Goal: Task Accomplishment & Management: Use online tool/utility

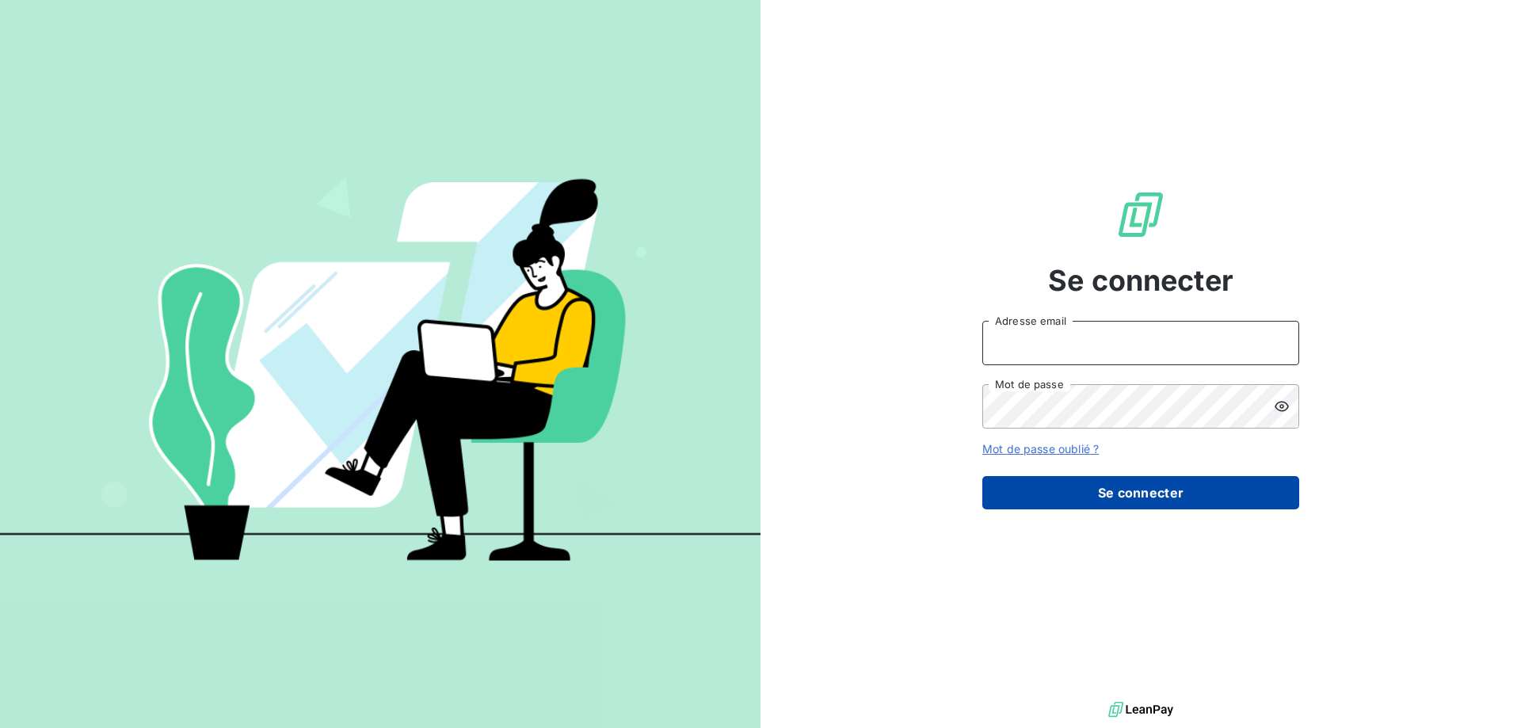
type input "[PERSON_NAME][EMAIL_ADDRESS][DOMAIN_NAME]"
click at [1100, 507] on button "Se connecter" at bounding box center [1140, 492] width 317 height 33
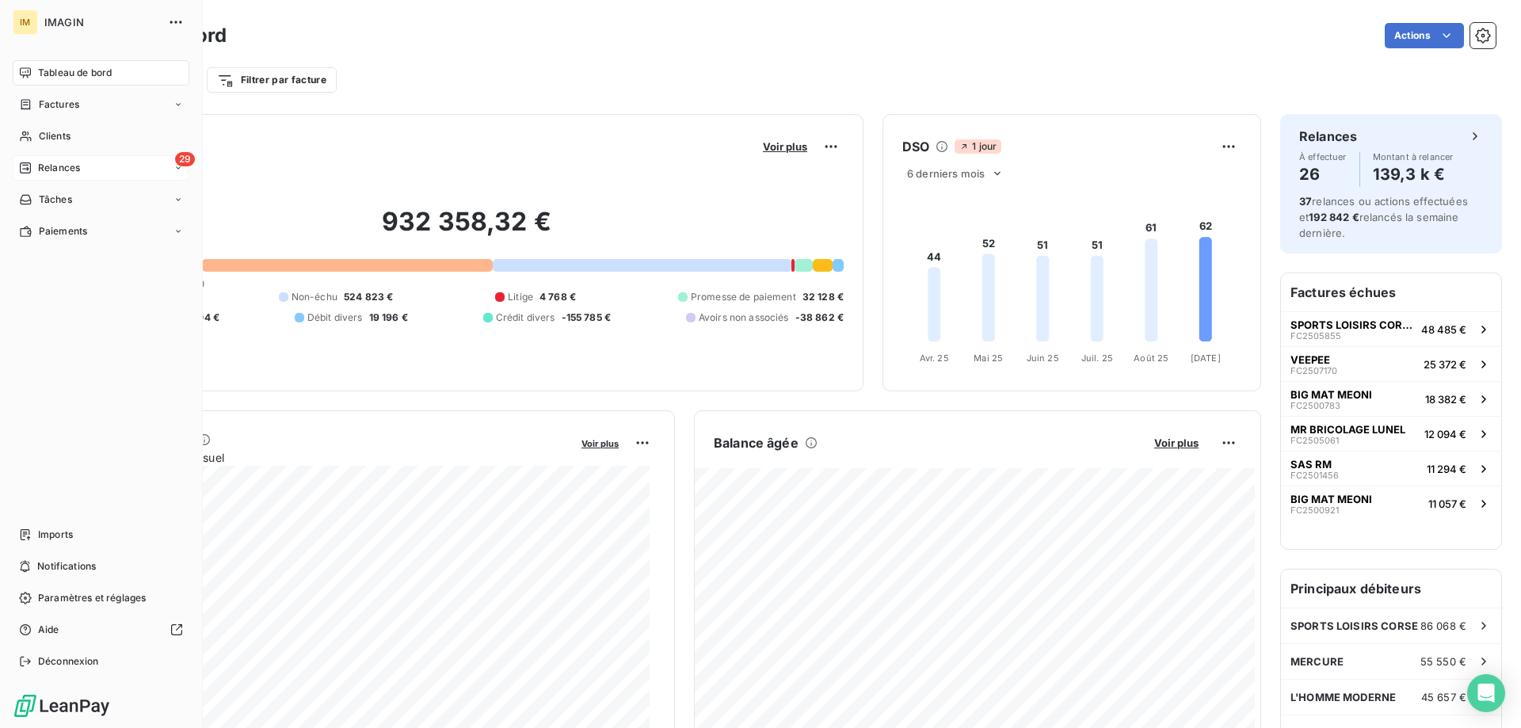
click at [29, 165] on icon at bounding box center [25, 168] width 13 height 13
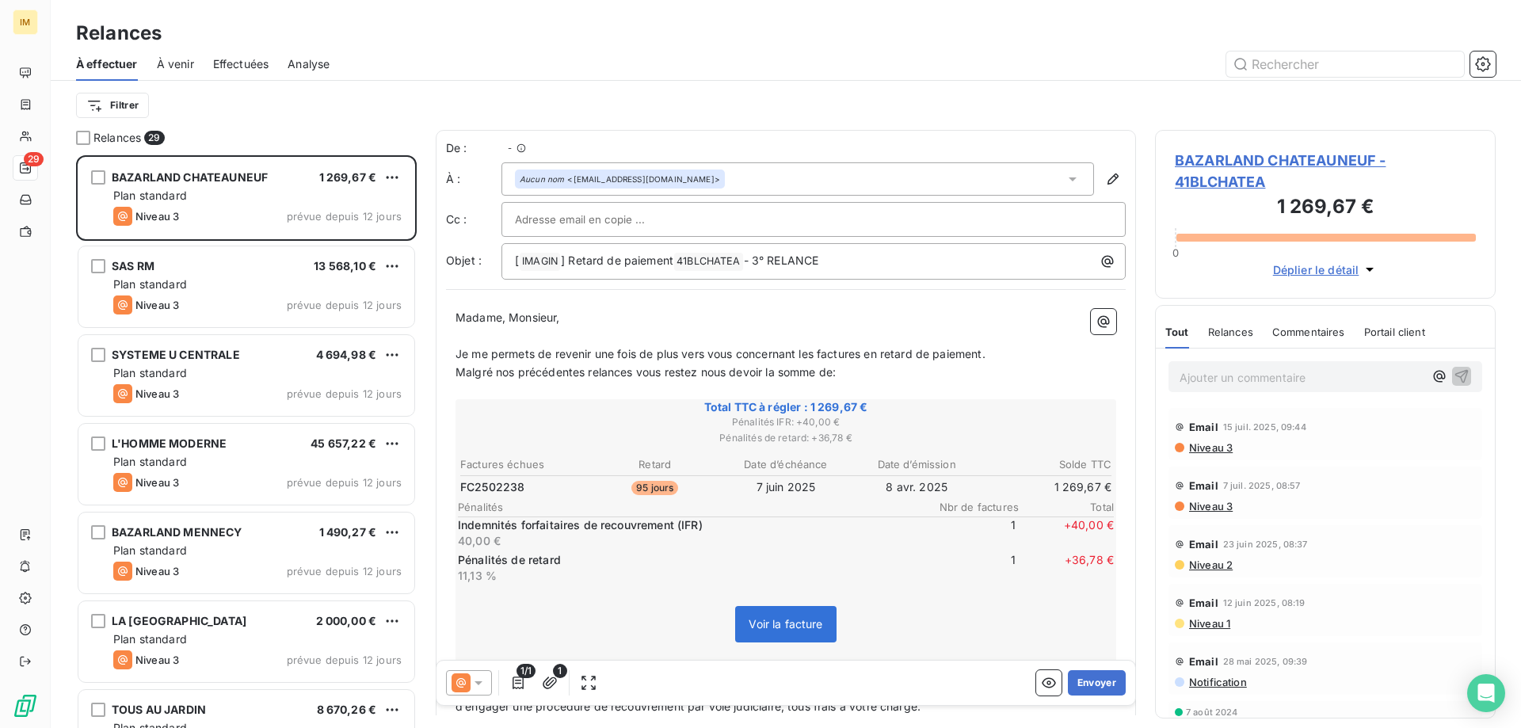
scroll to position [561, 329]
click at [145, 114] on html "IM 29 Relances À effectuer À venir Effectuées Analyse Filtrer Relances 29 BAZAR…" at bounding box center [760, 364] width 1521 height 728
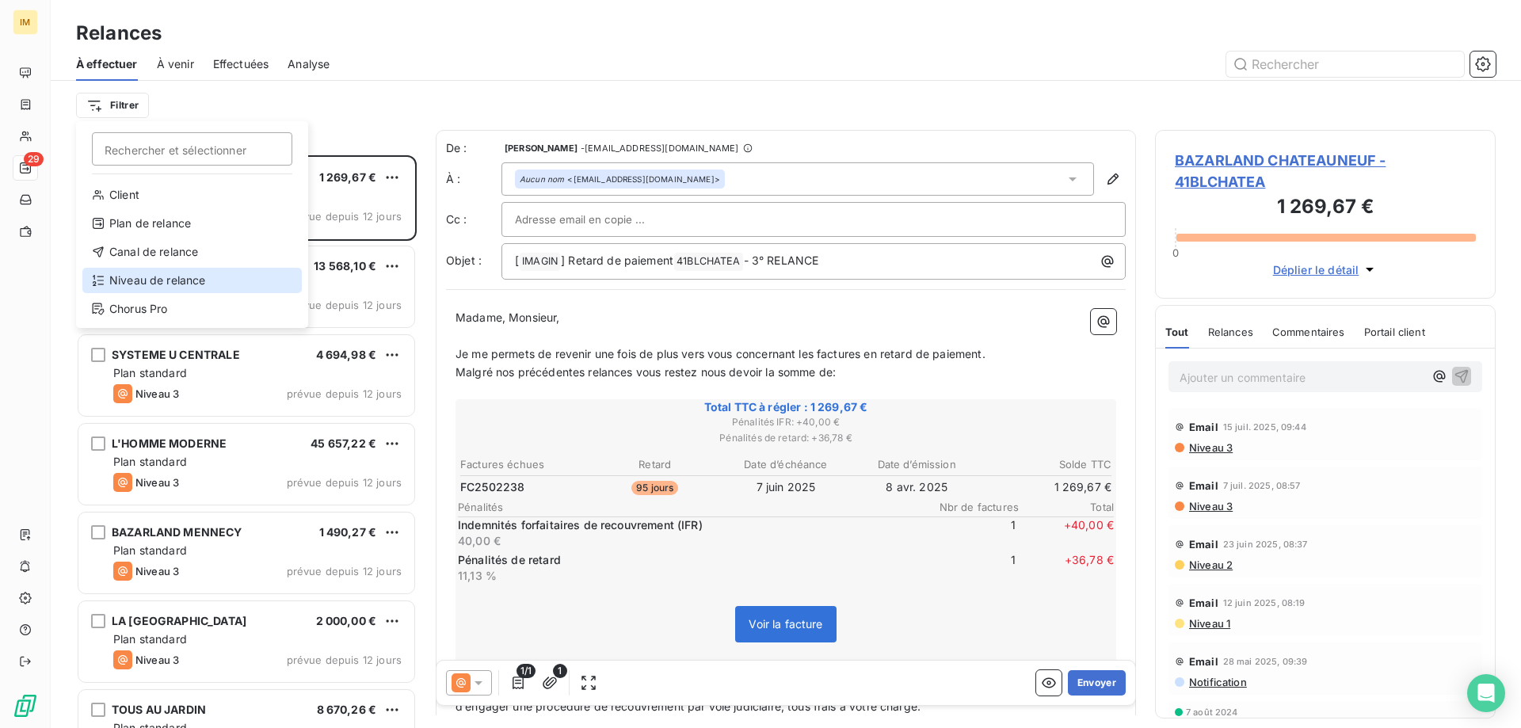
click at [174, 277] on div "Niveau de relance" at bounding box center [191, 280] width 219 height 25
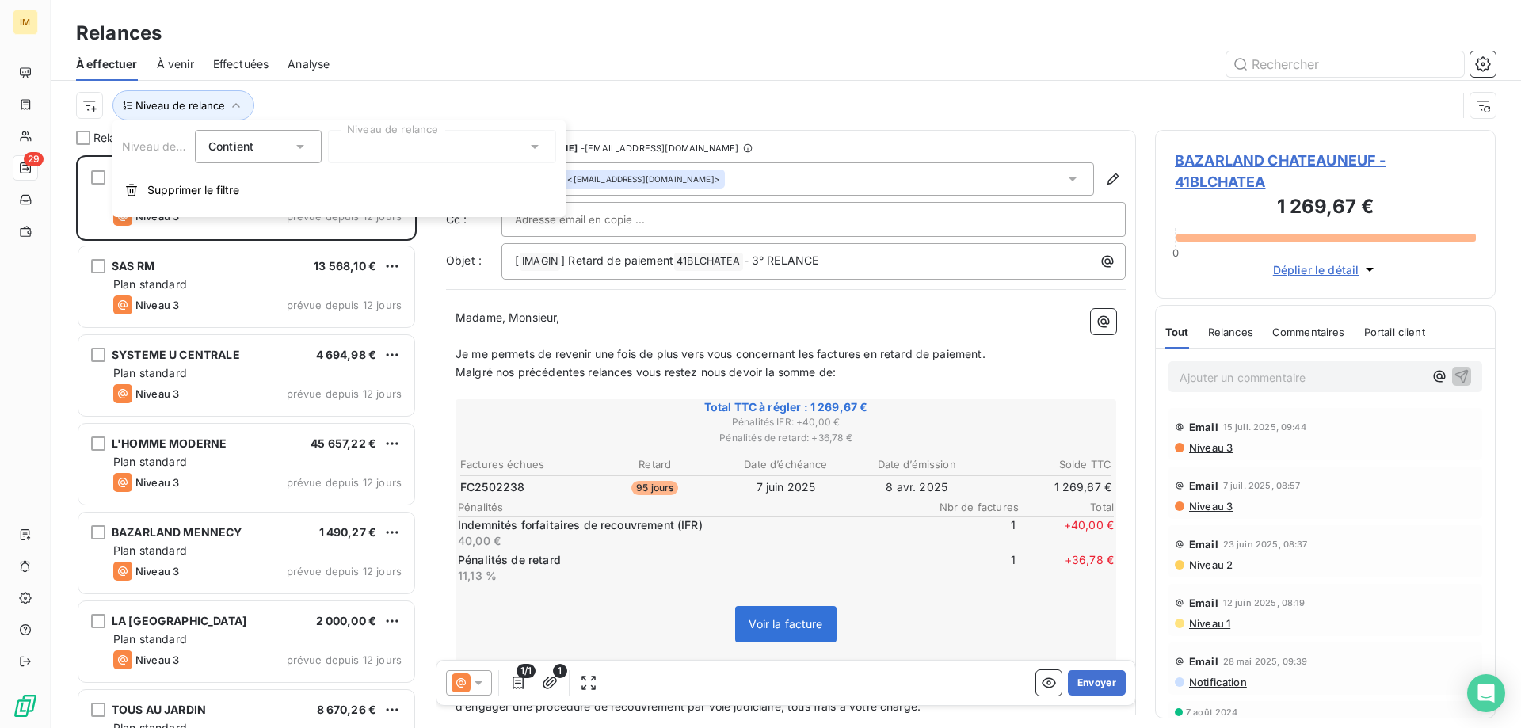
click at [372, 158] on div at bounding box center [442, 146] width 228 height 33
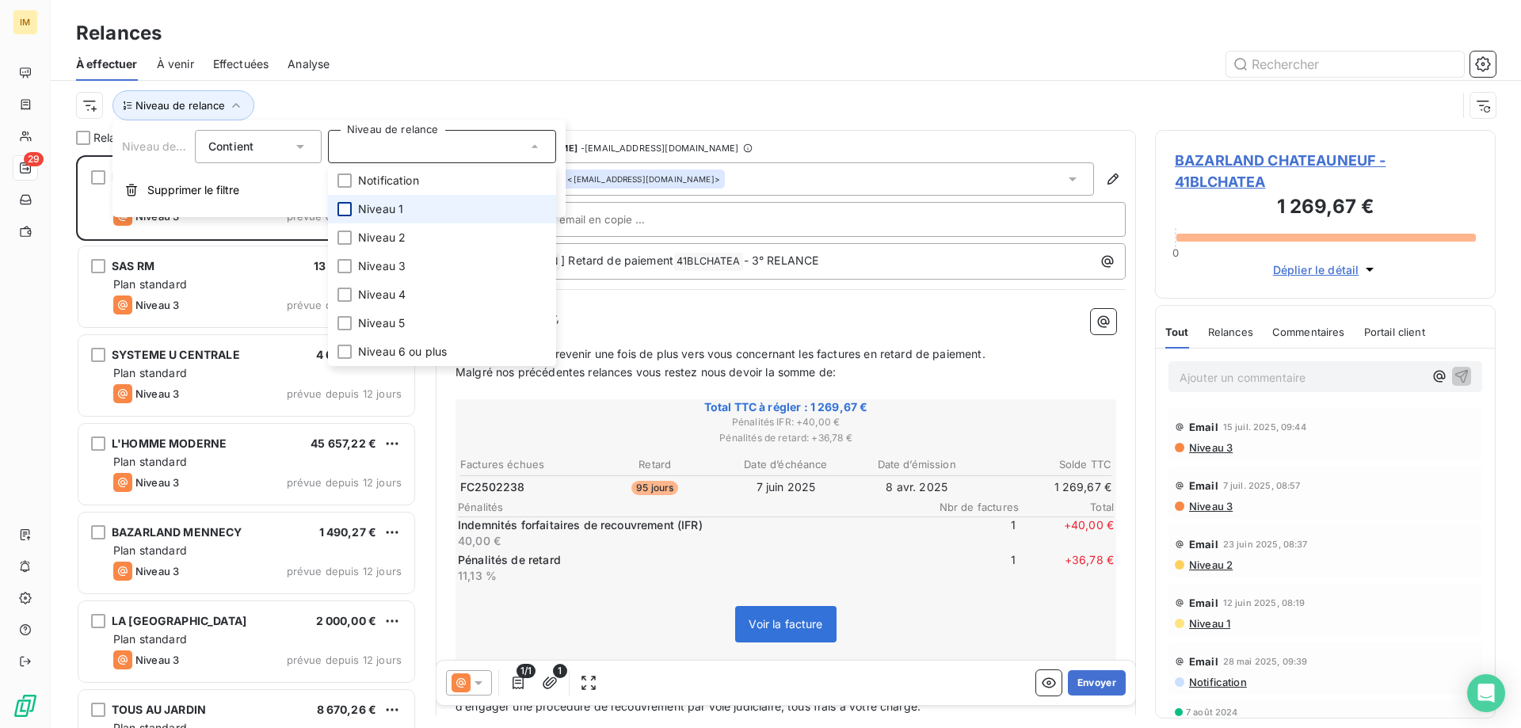
click at [345, 207] on div at bounding box center [344, 209] width 14 height 14
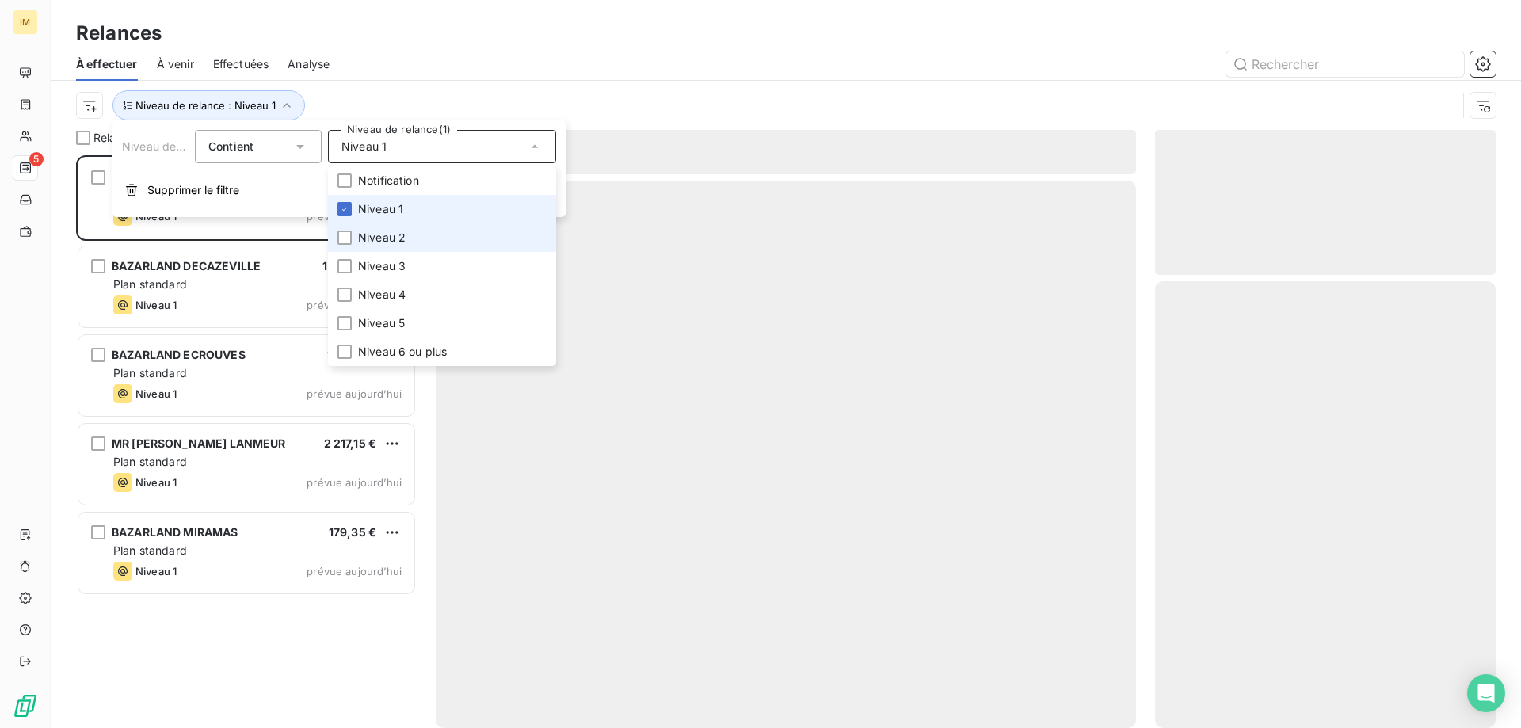
scroll to position [561, 329]
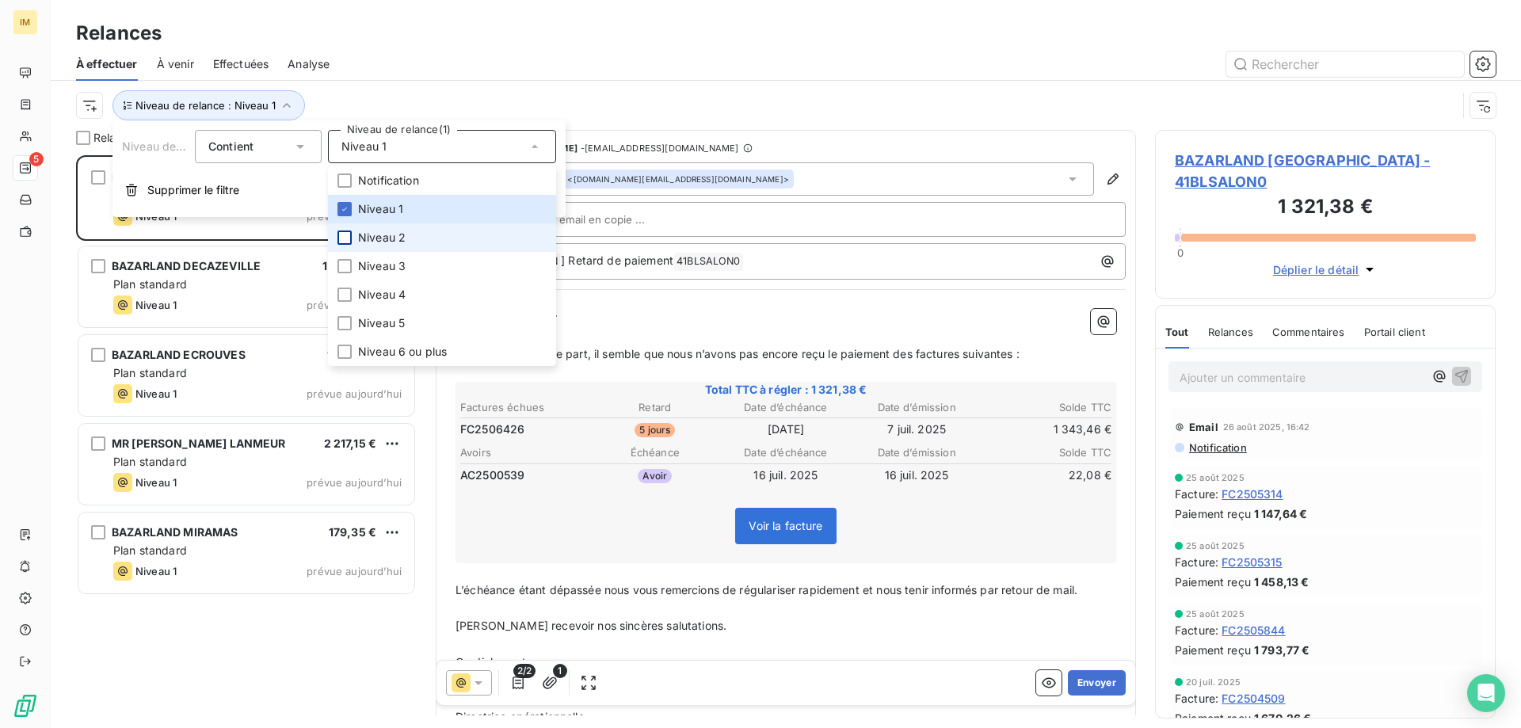
click at [344, 236] on div at bounding box center [344, 237] width 14 height 14
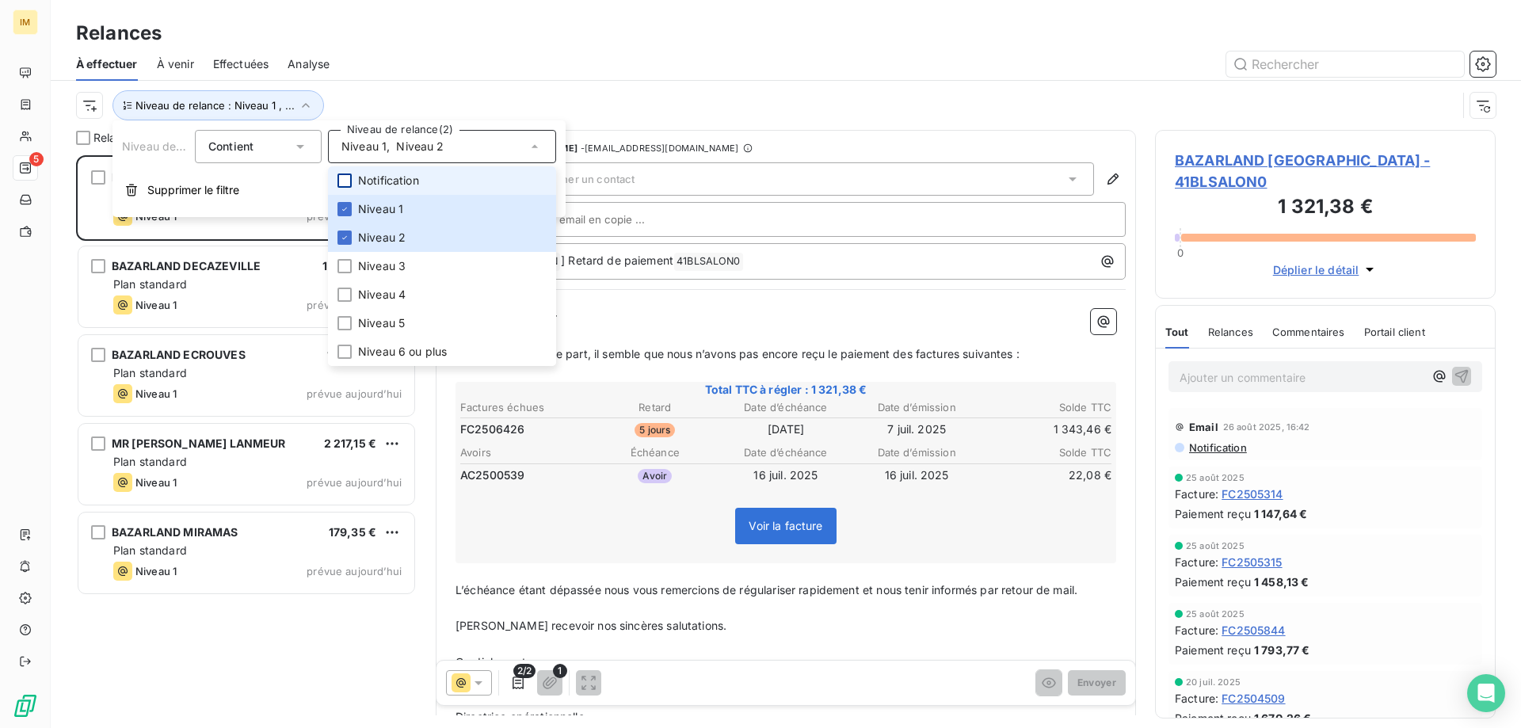
click at [347, 181] on div at bounding box center [344, 180] width 14 height 14
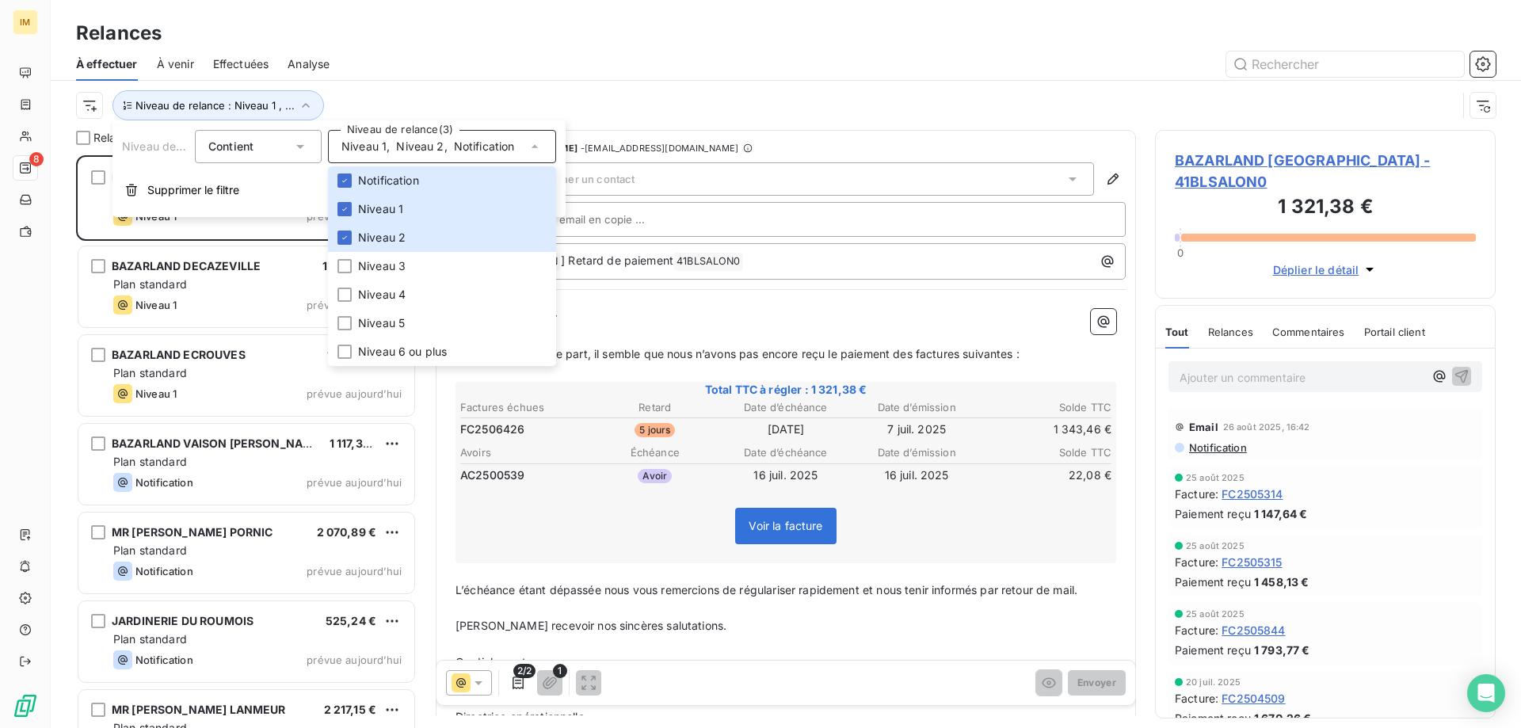
click at [566, 78] on div "À effectuer À venir Effectuées Analyse" at bounding box center [786, 64] width 1470 height 33
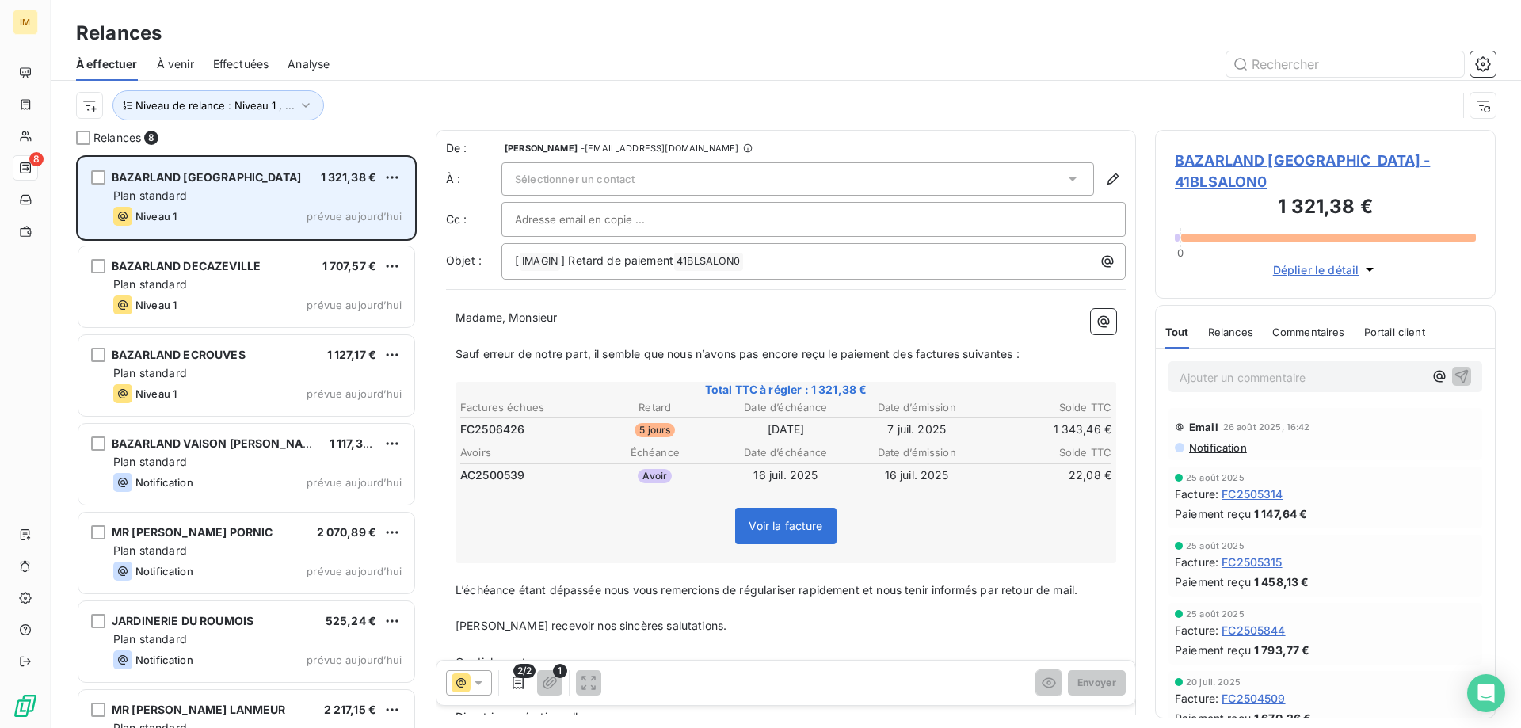
click at [286, 194] on div "Plan standard" at bounding box center [257, 196] width 288 height 16
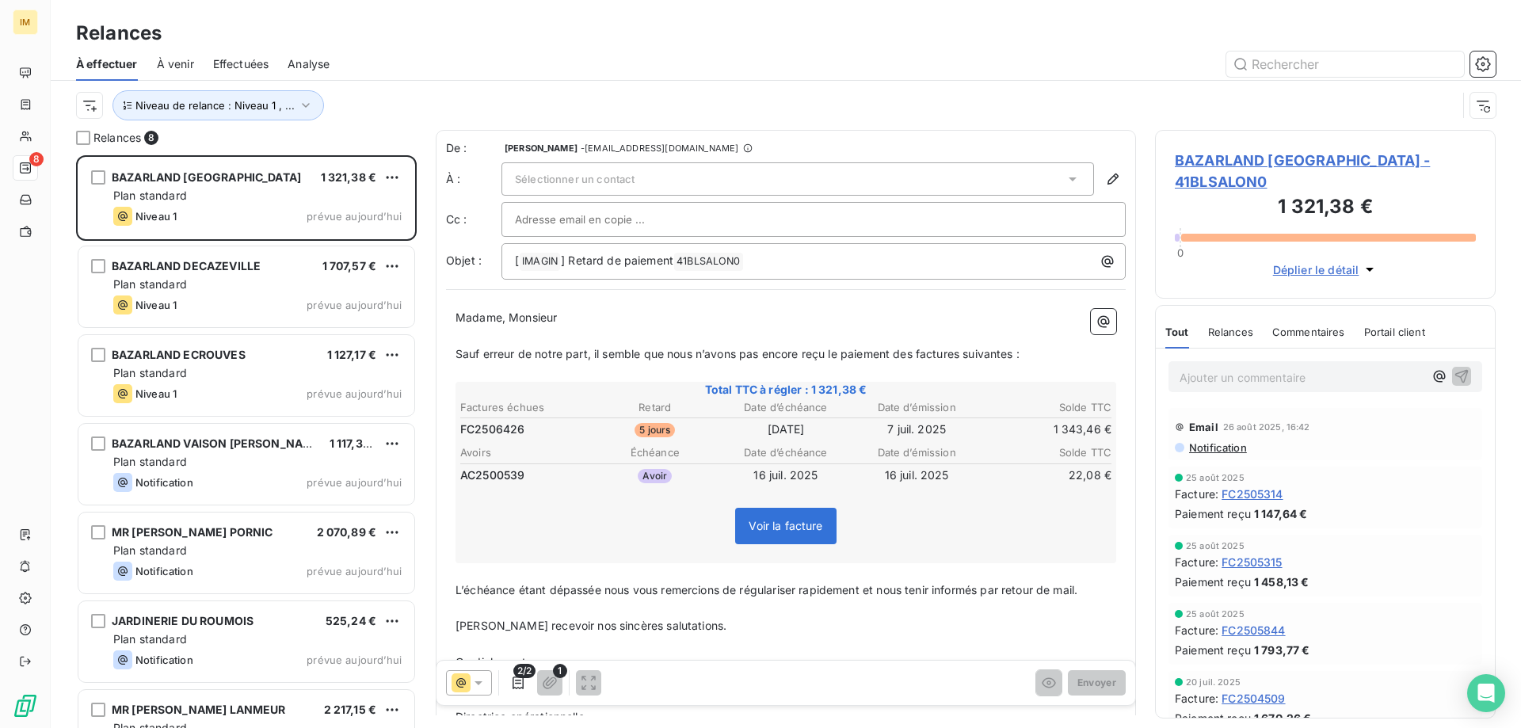
click at [732, 181] on div "Sélectionner un contact" at bounding box center [797, 178] width 592 height 33
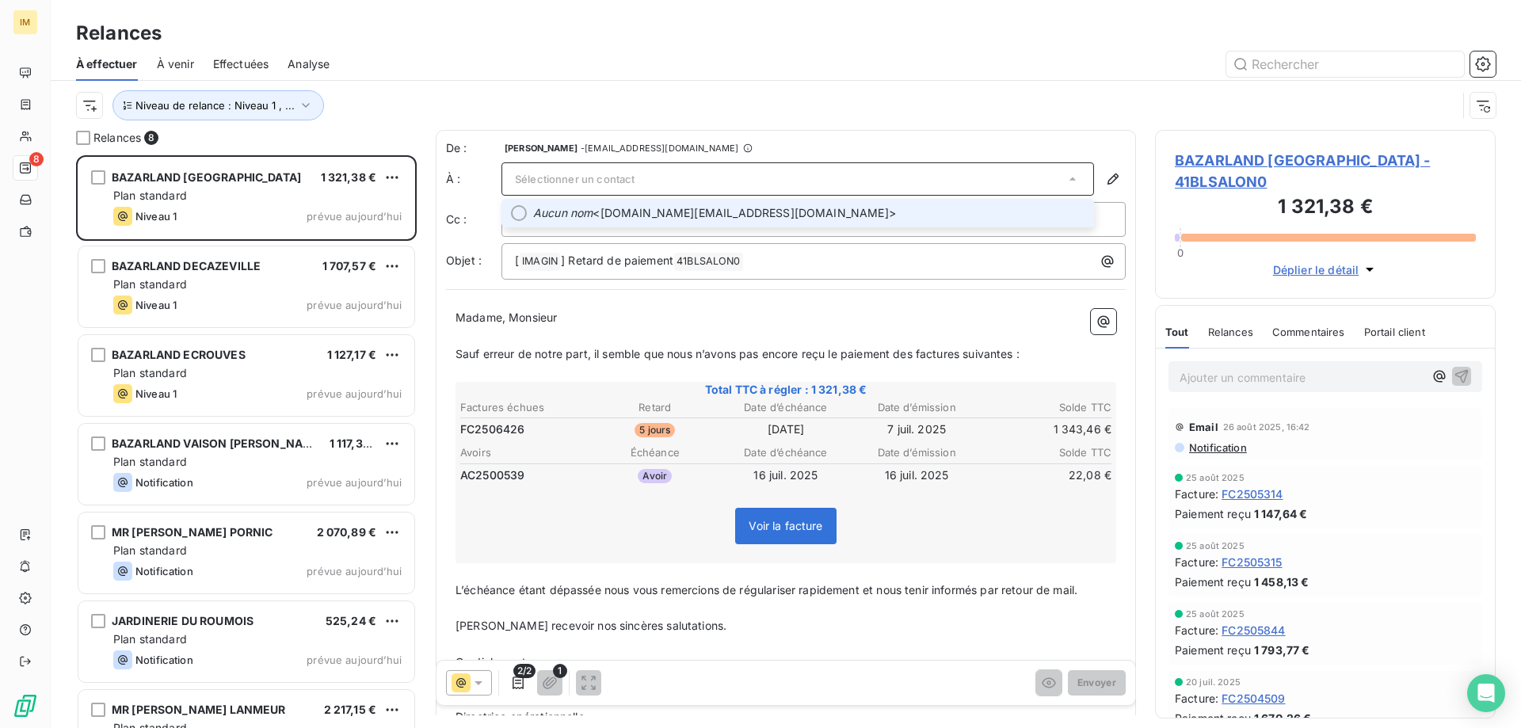
click at [735, 208] on span "Aucun nom <[DOMAIN_NAME][EMAIL_ADDRESS][DOMAIN_NAME]>" at bounding box center [808, 213] width 551 height 16
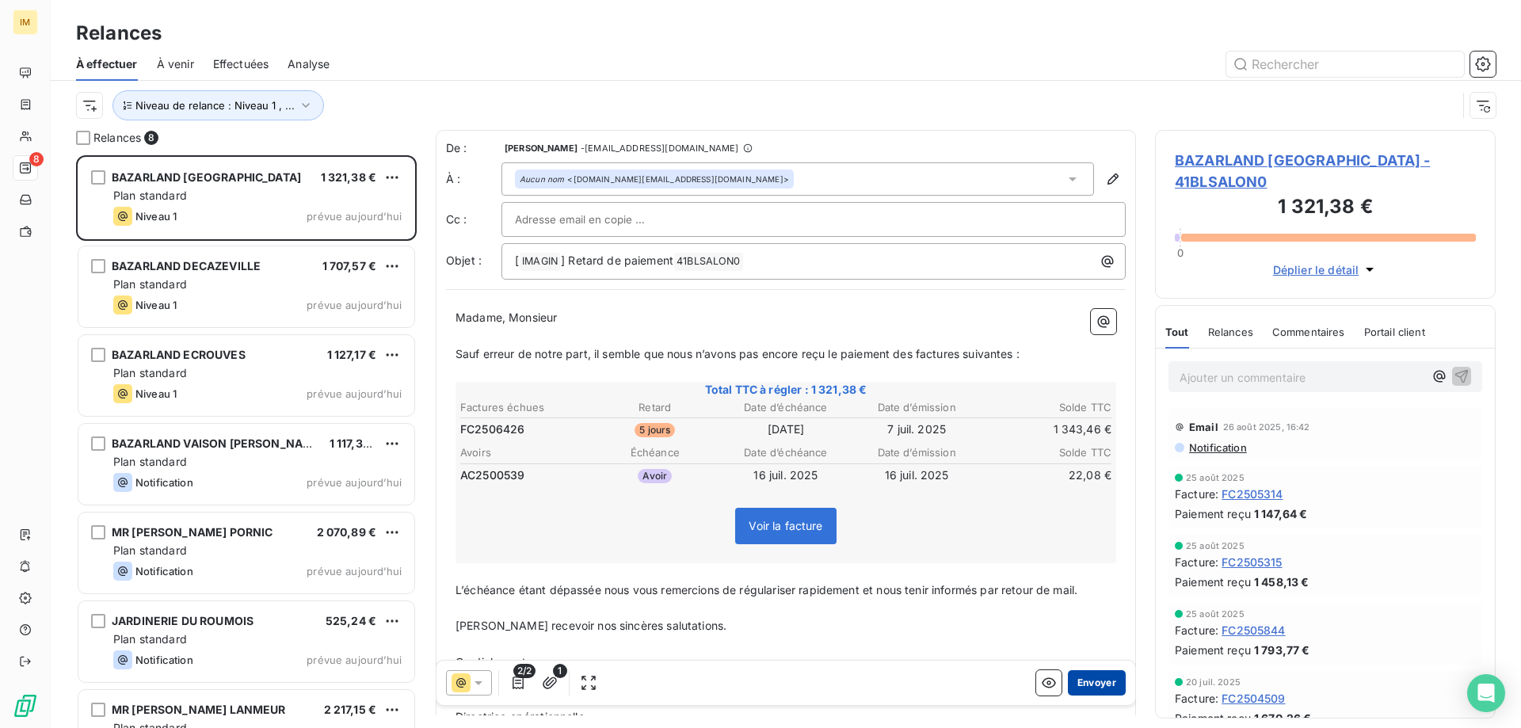
click at [1101, 682] on button "Envoyer" at bounding box center [1097, 682] width 58 height 25
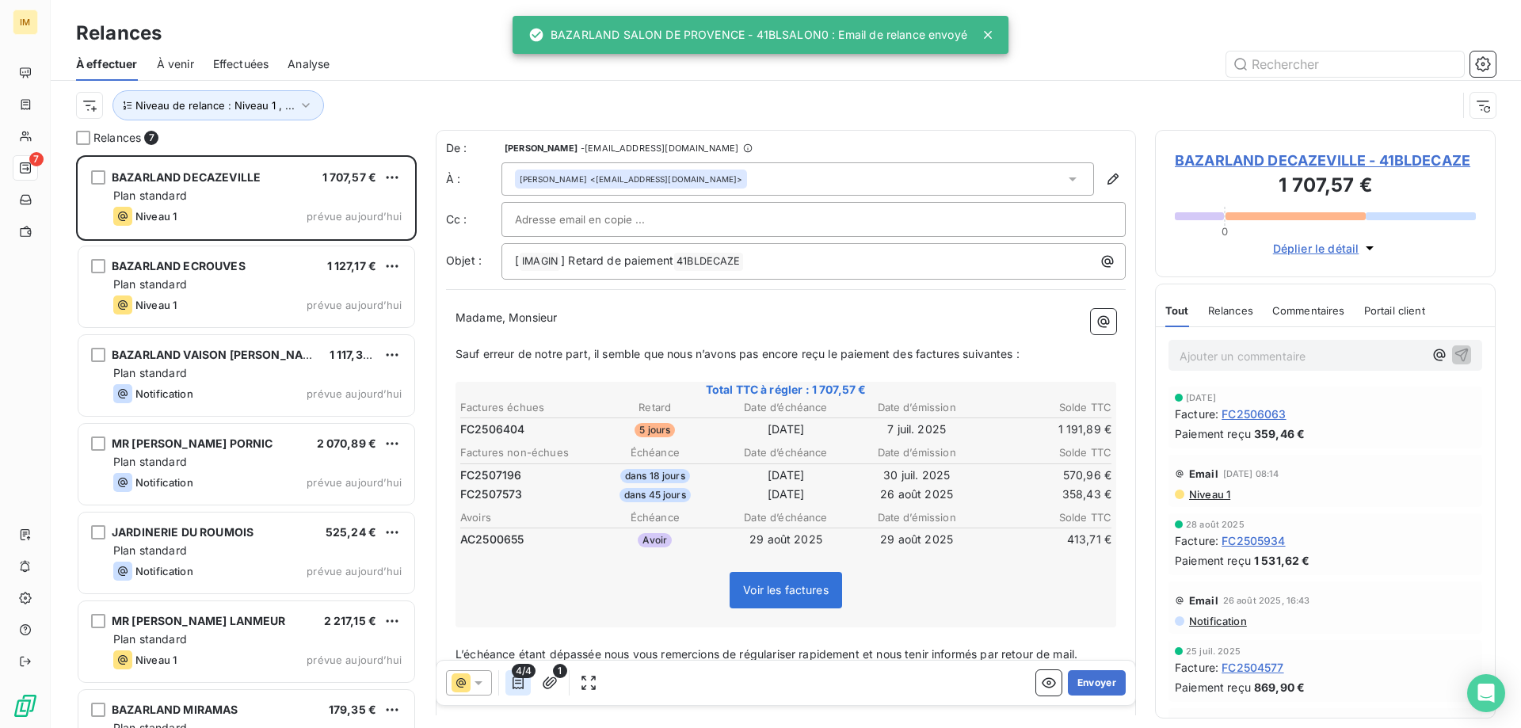
click at [517, 681] on icon "button" at bounding box center [518, 683] width 16 height 16
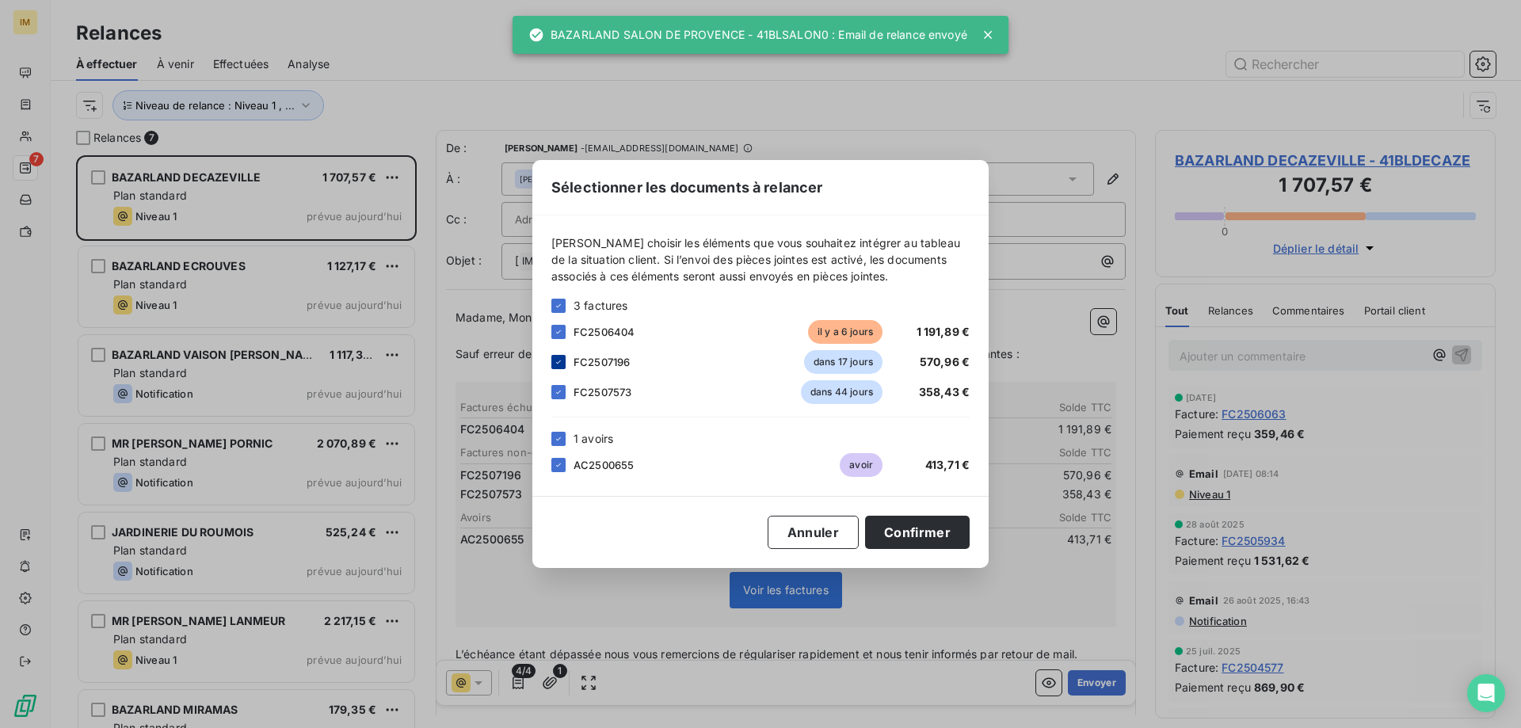
click at [557, 363] on icon at bounding box center [558, 361] width 5 height 3
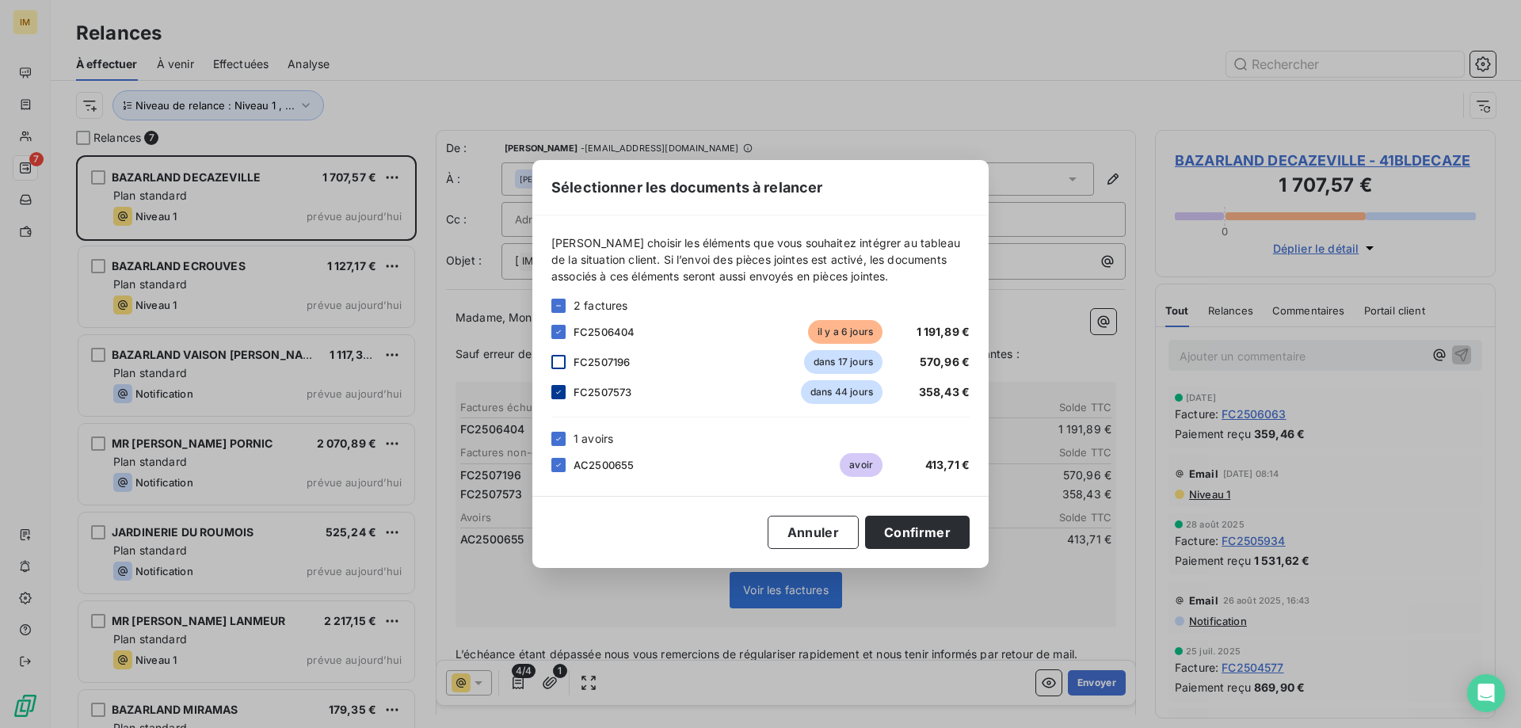
click at [558, 394] on icon at bounding box center [558, 391] width 5 height 3
click at [556, 436] on icon at bounding box center [559, 439] width 10 height 10
click at [558, 437] on div at bounding box center [558, 439] width 14 height 14
click at [942, 535] on button "Confirmer" at bounding box center [917, 532] width 105 height 33
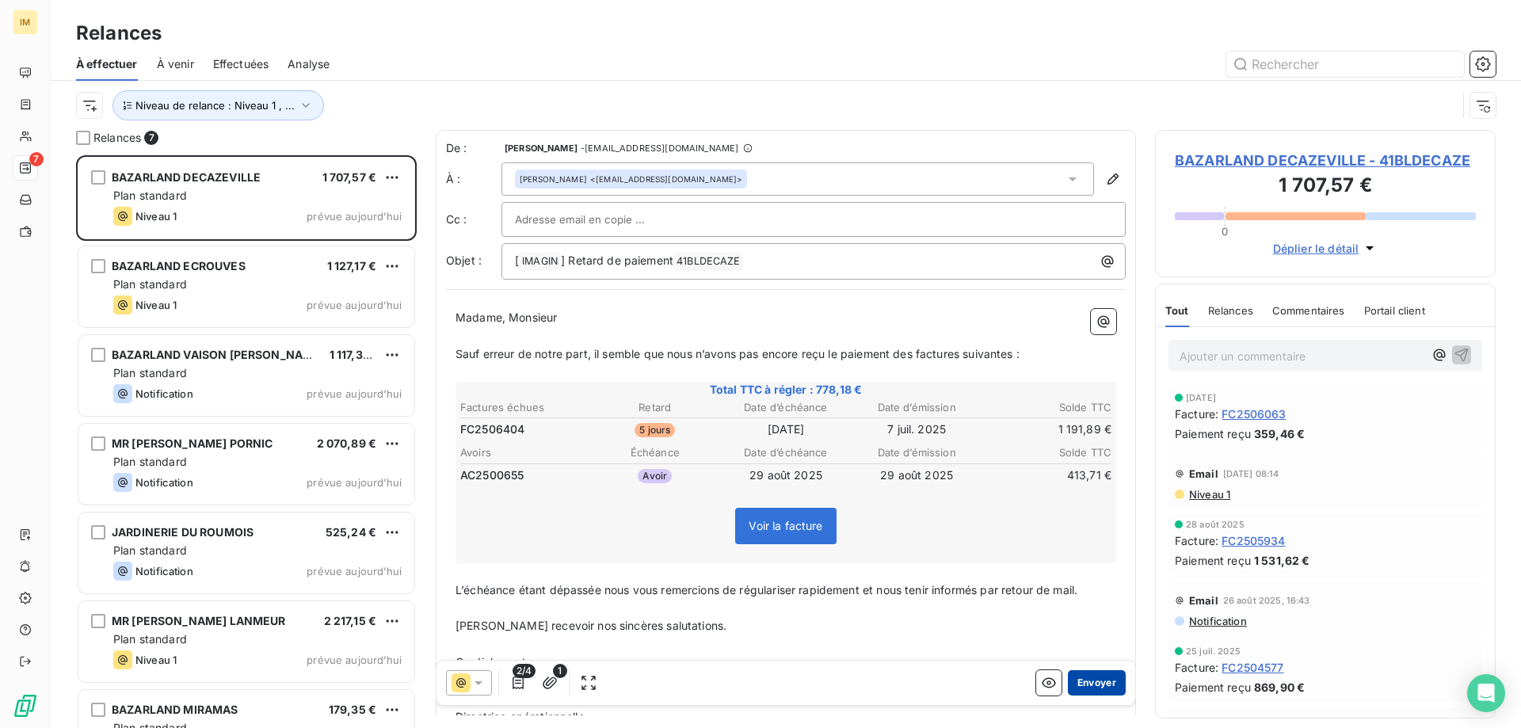
click at [1097, 680] on button "Envoyer" at bounding box center [1097, 682] width 58 height 25
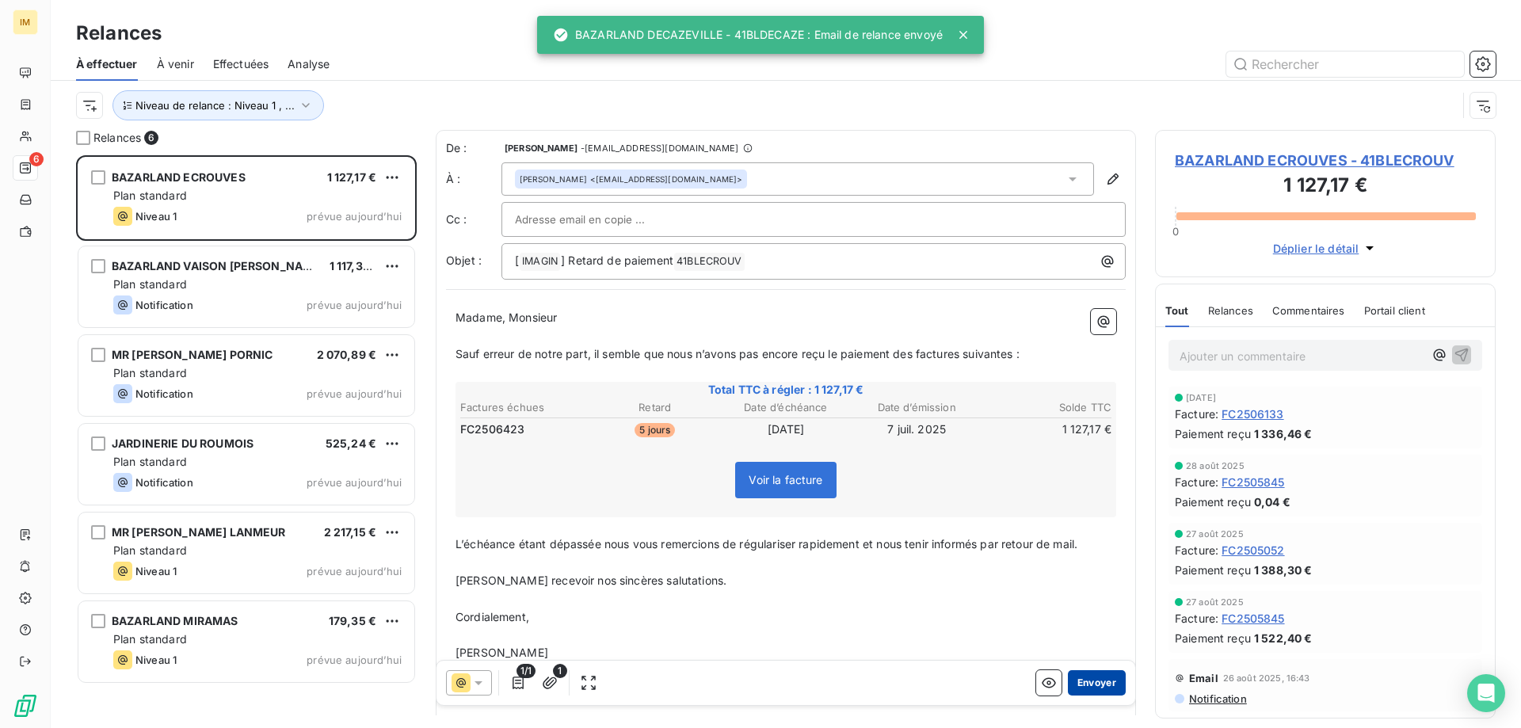
click at [1080, 685] on button "Envoyer" at bounding box center [1097, 682] width 58 height 25
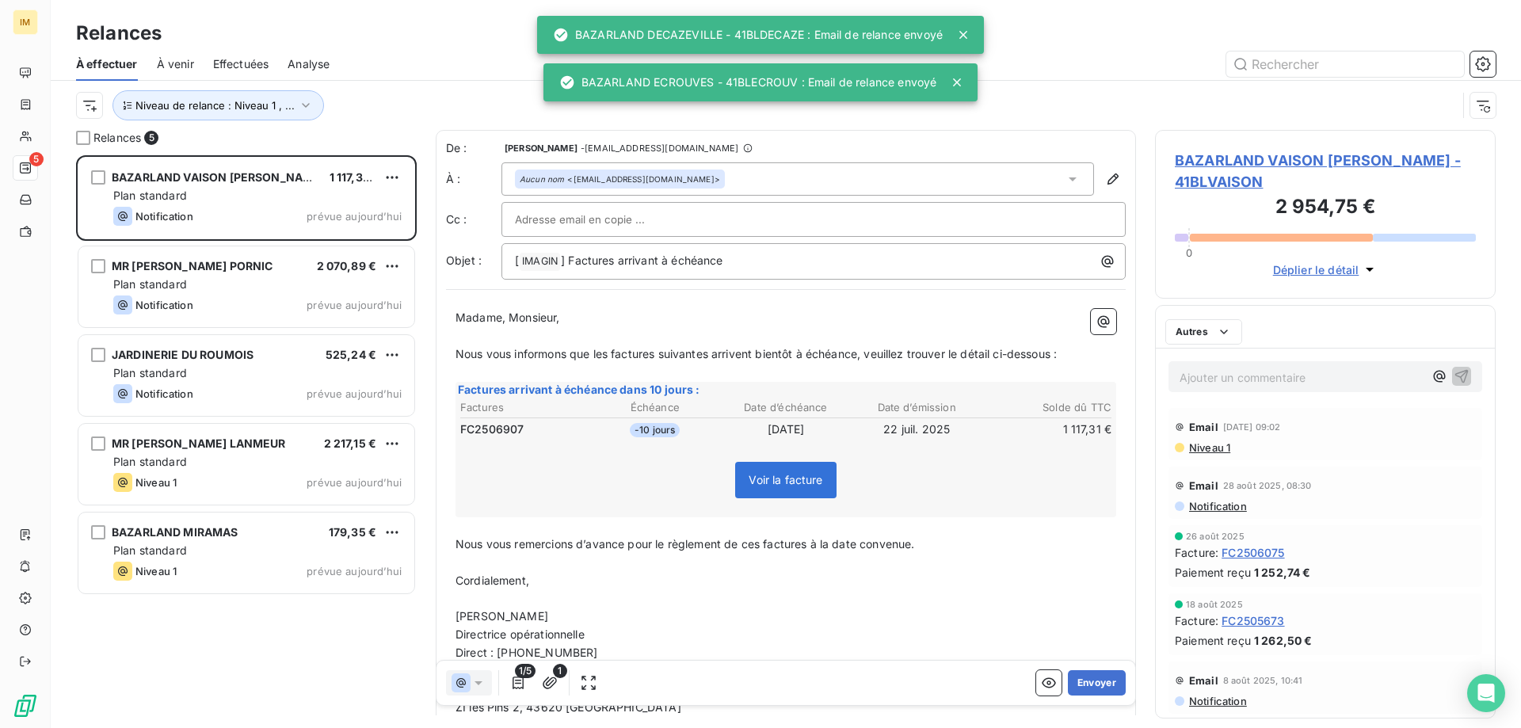
scroll to position [13, 13]
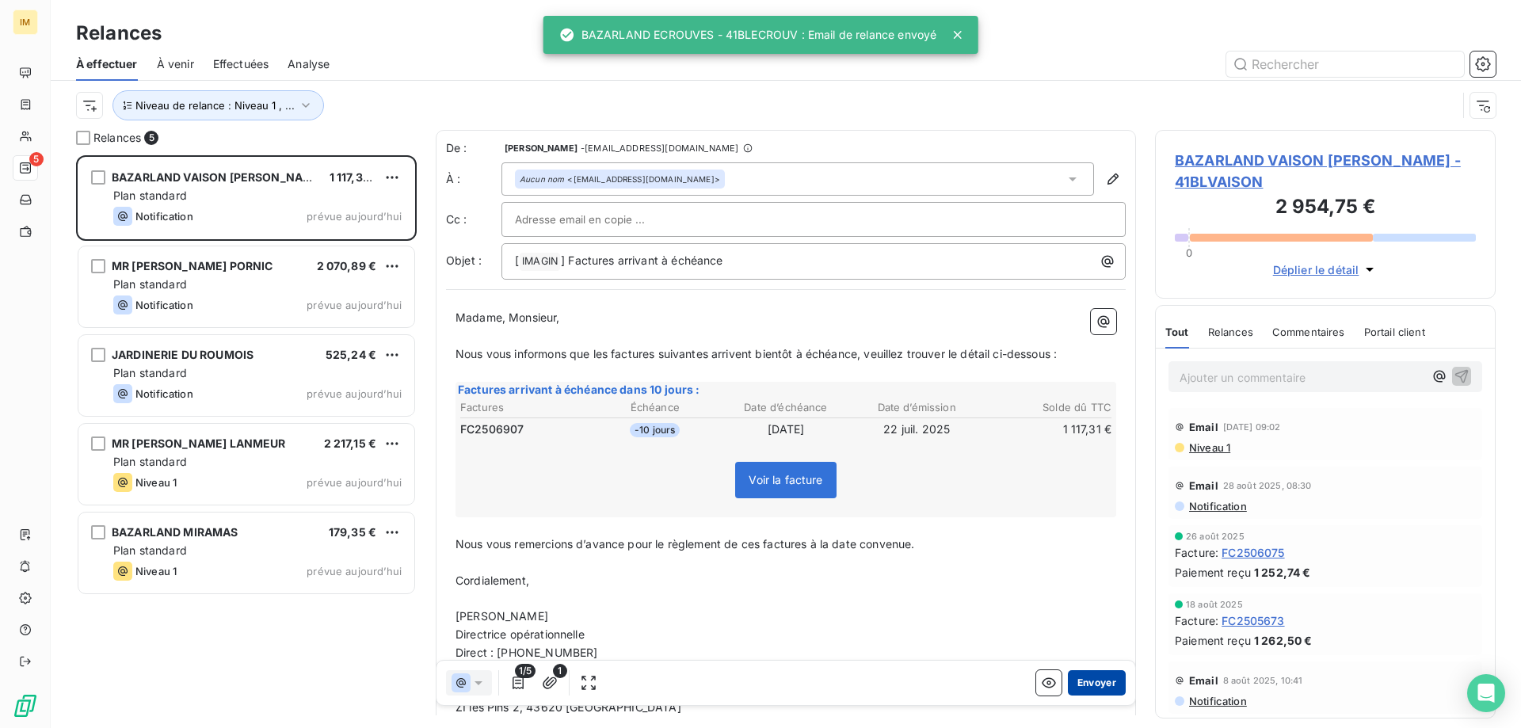
click at [1087, 682] on button "Envoyer" at bounding box center [1097, 682] width 58 height 25
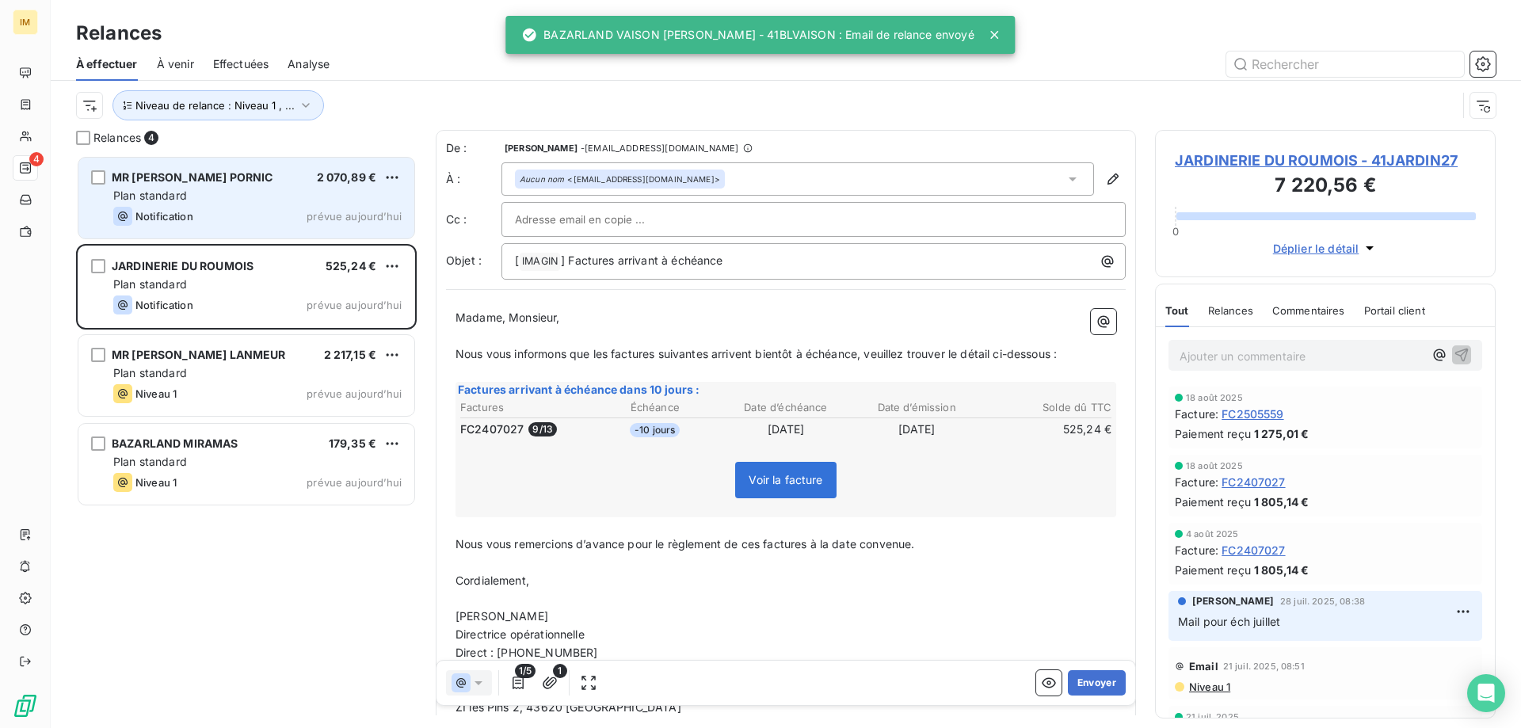
drag, startPoint x: 272, startPoint y: 209, endPoint x: 244, endPoint y: 202, distance: 28.6
click at [272, 209] on div "Notification prévue aujourd’hui" at bounding box center [257, 216] width 288 height 19
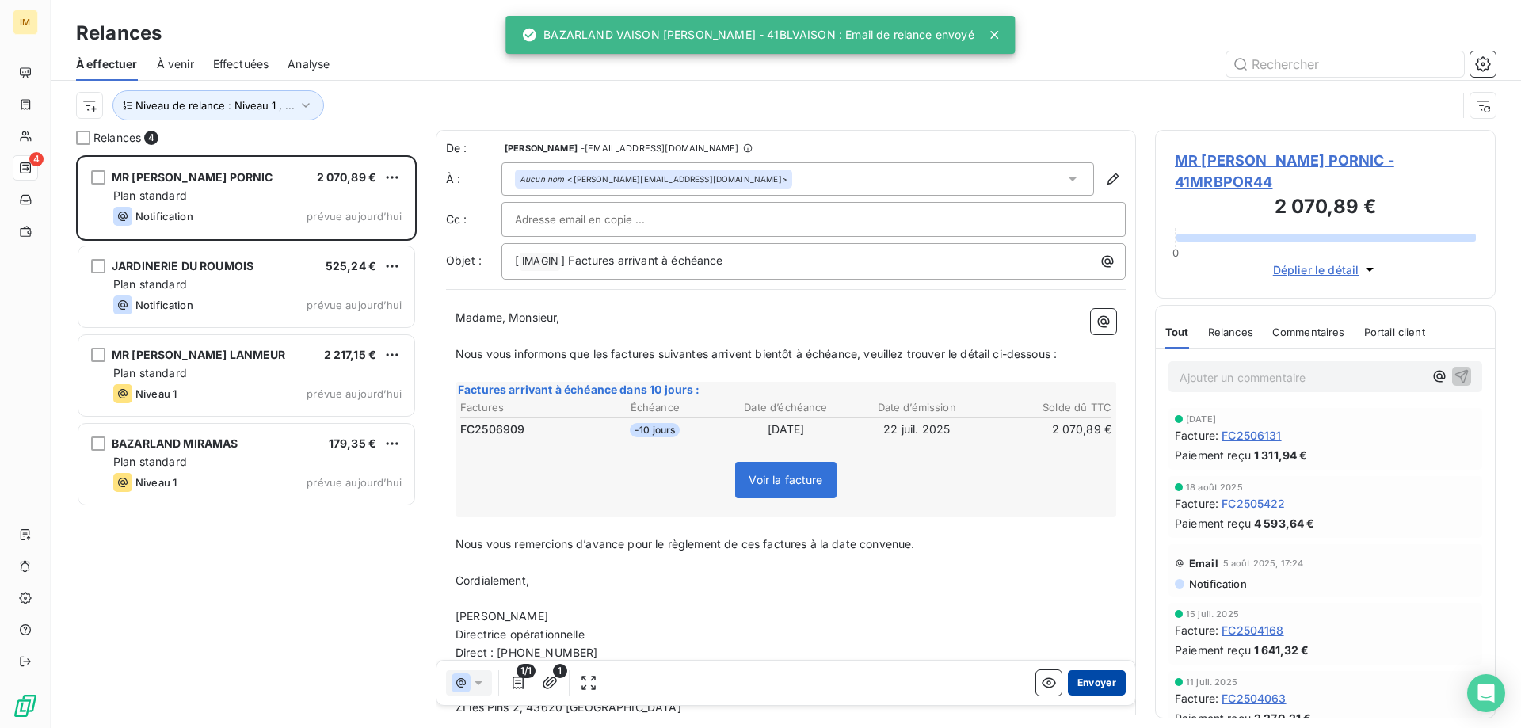
click at [1086, 678] on button "Envoyer" at bounding box center [1097, 682] width 58 height 25
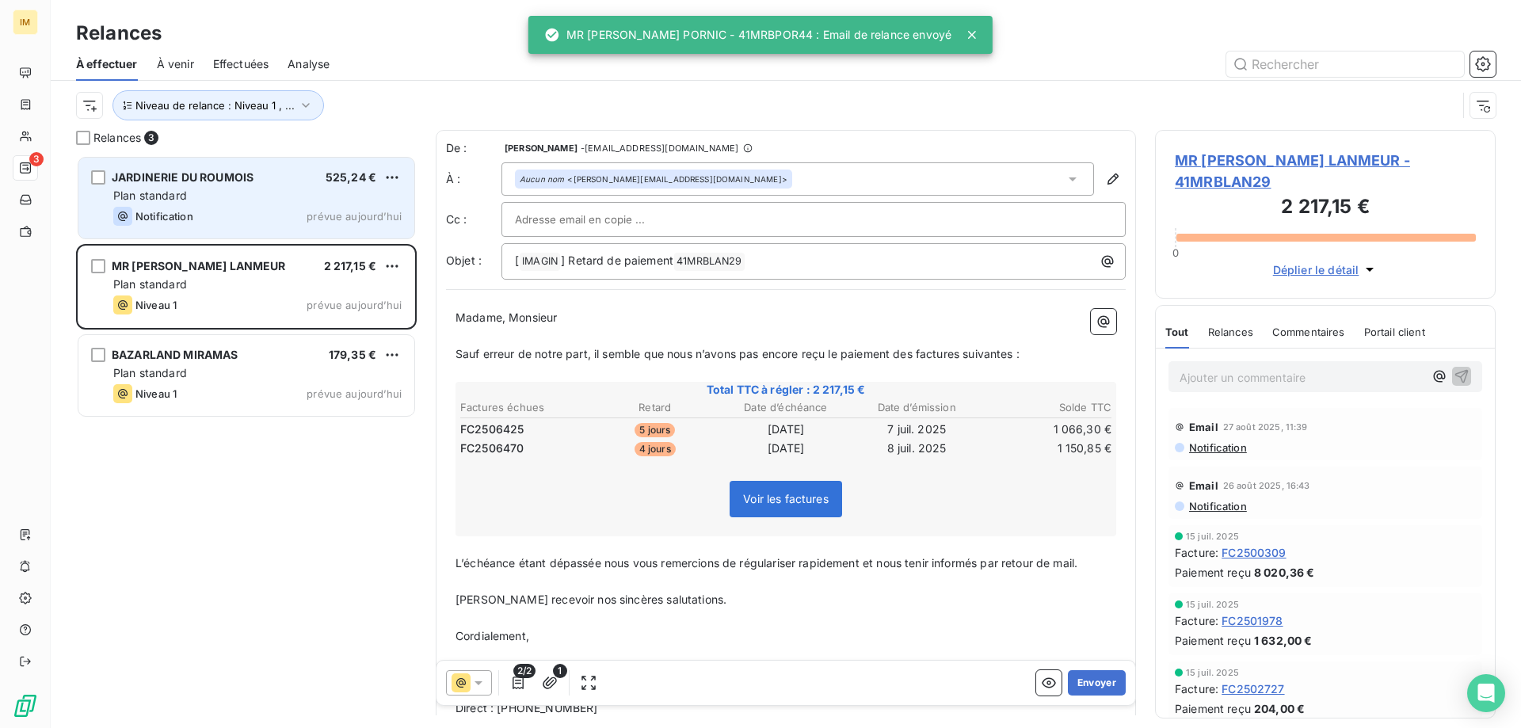
click at [318, 202] on div "Plan standard" at bounding box center [257, 196] width 288 height 16
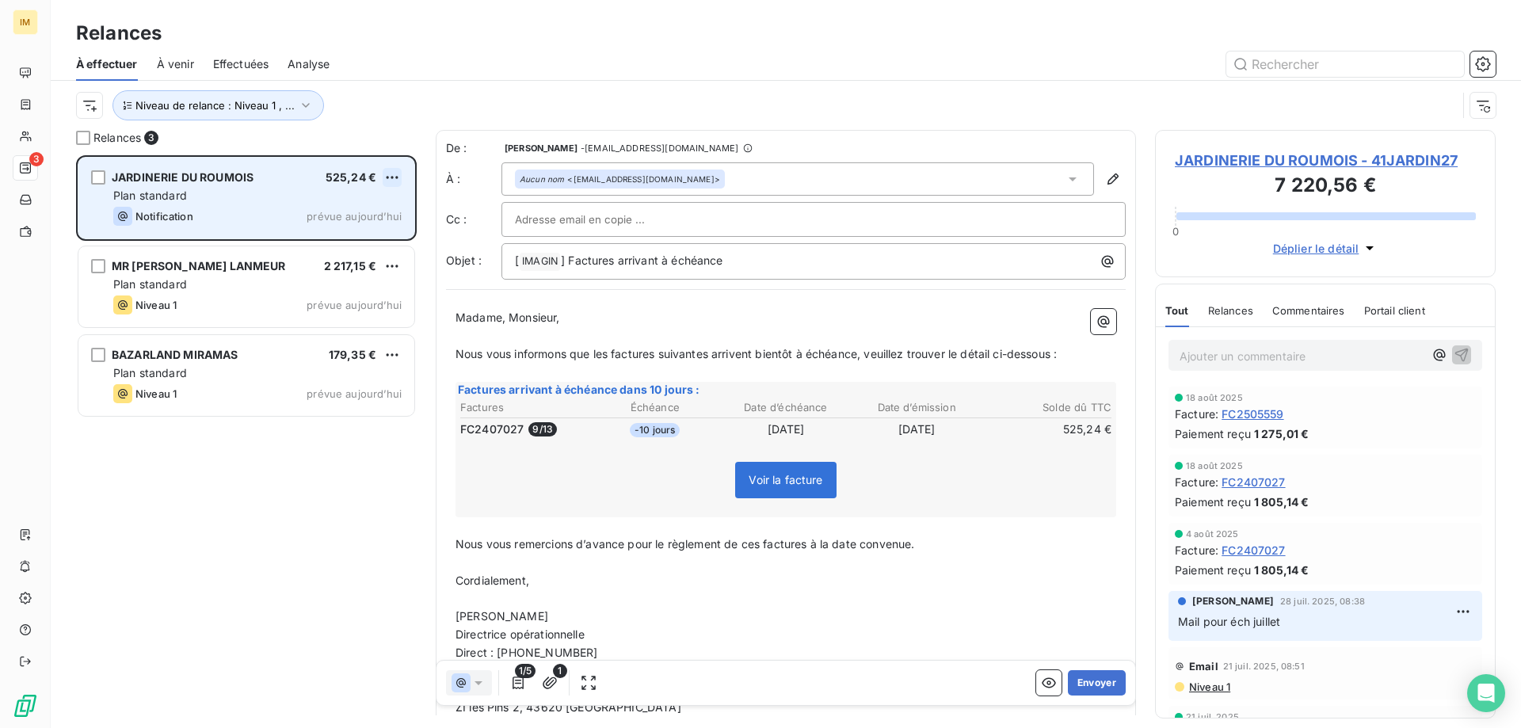
click at [399, 174] on html "IM 3 Relances À effectuer À venir Effectuées Analyse Niveau de relance : Niveau…" at bounding box center [760, 364] width 1521 height 728
click at [346, 240] on div "Passer cette action" at bounding box center [324, 237] width 142 height 25
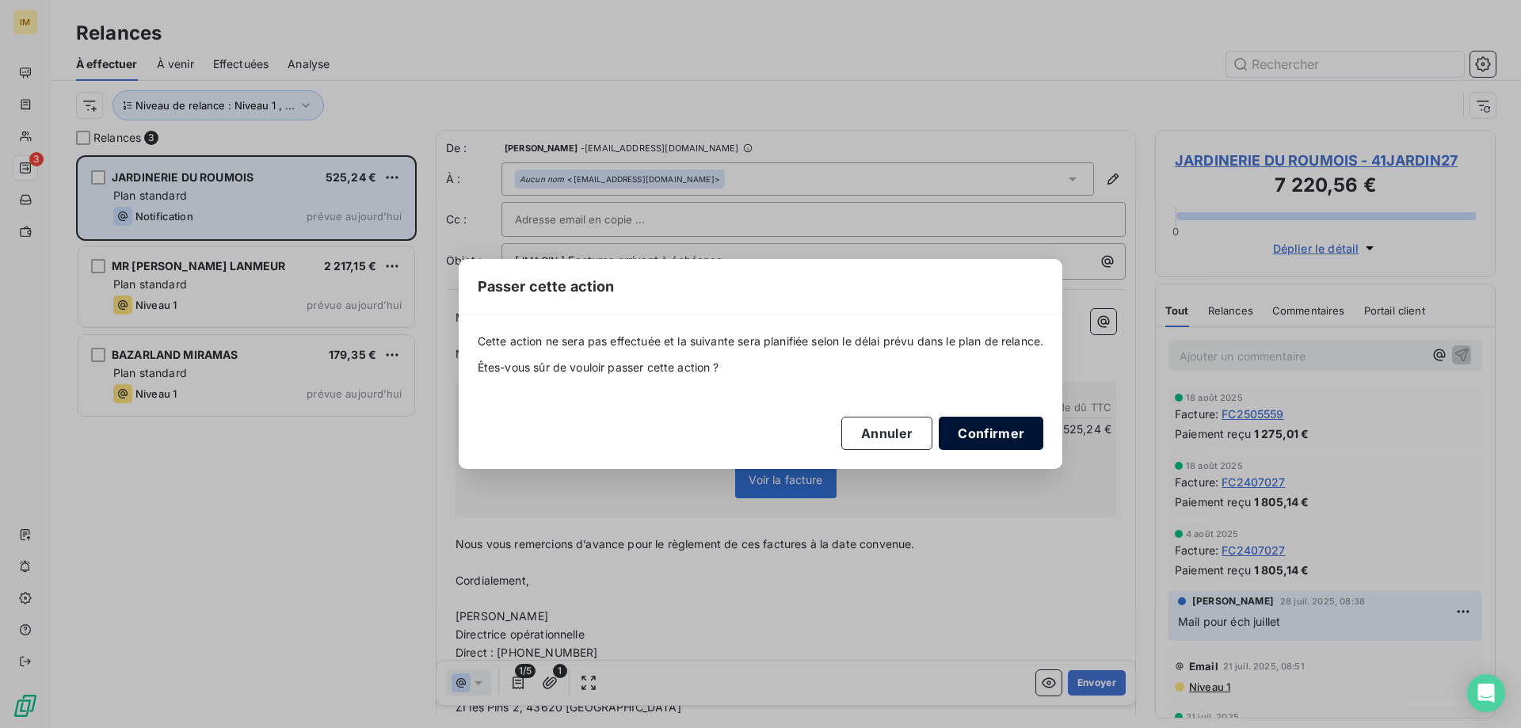
click at [1002, 436] on button "Confirmer" at bounding box center [991, 433] width 105 height 33
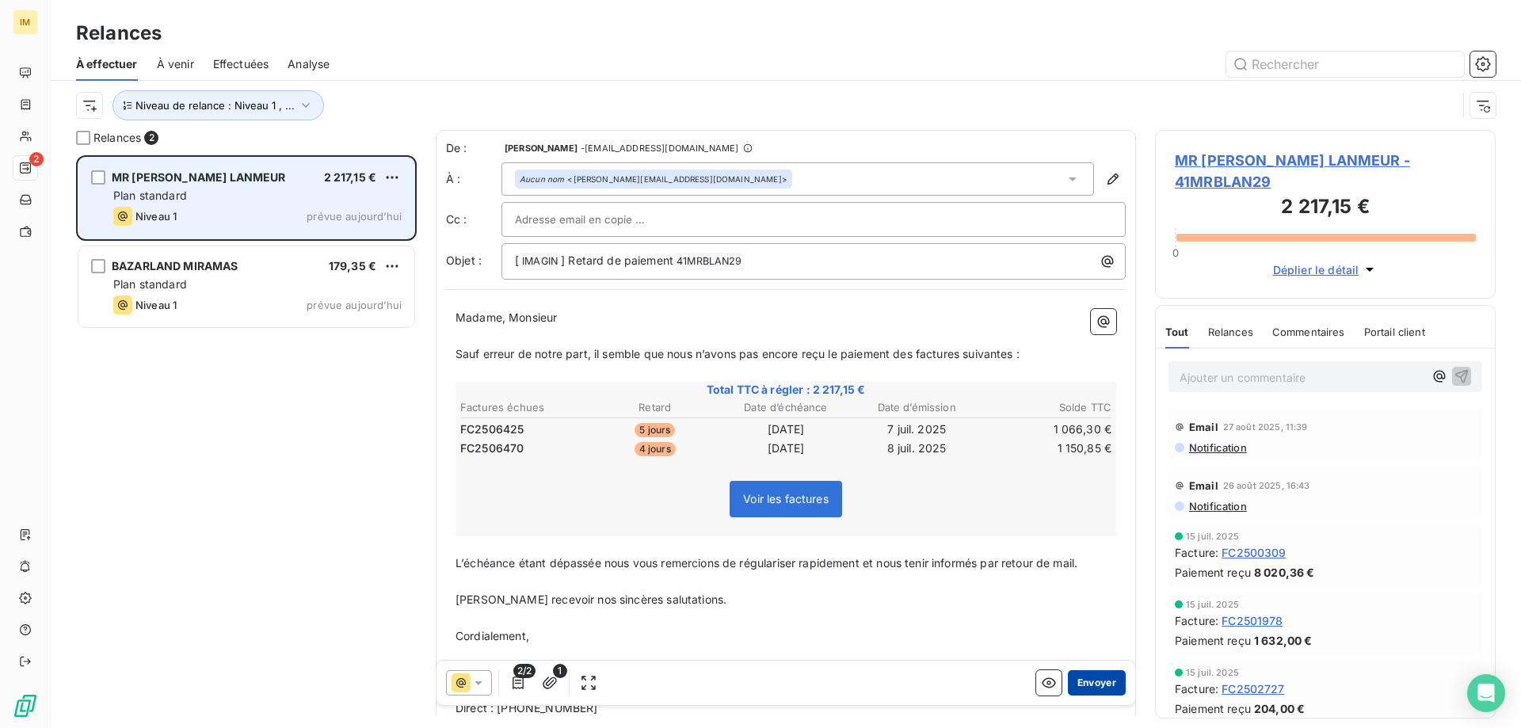
click at [1095, 681] on button "Envoyer" at bounding box center [1097, 682] width 58 height 25
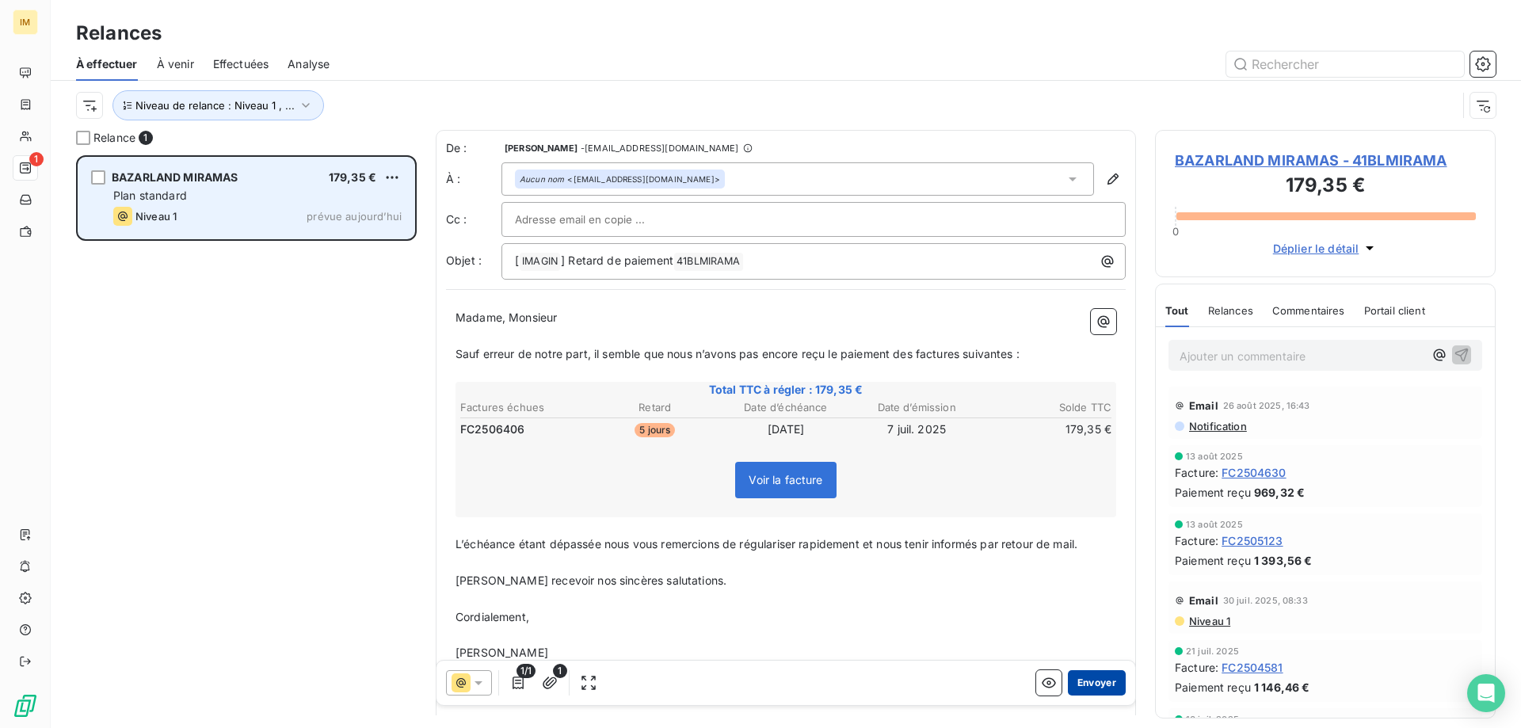
click at [1092, 678] on button "Envoyer" at bounding box center [1097, 682] width 58 height 25
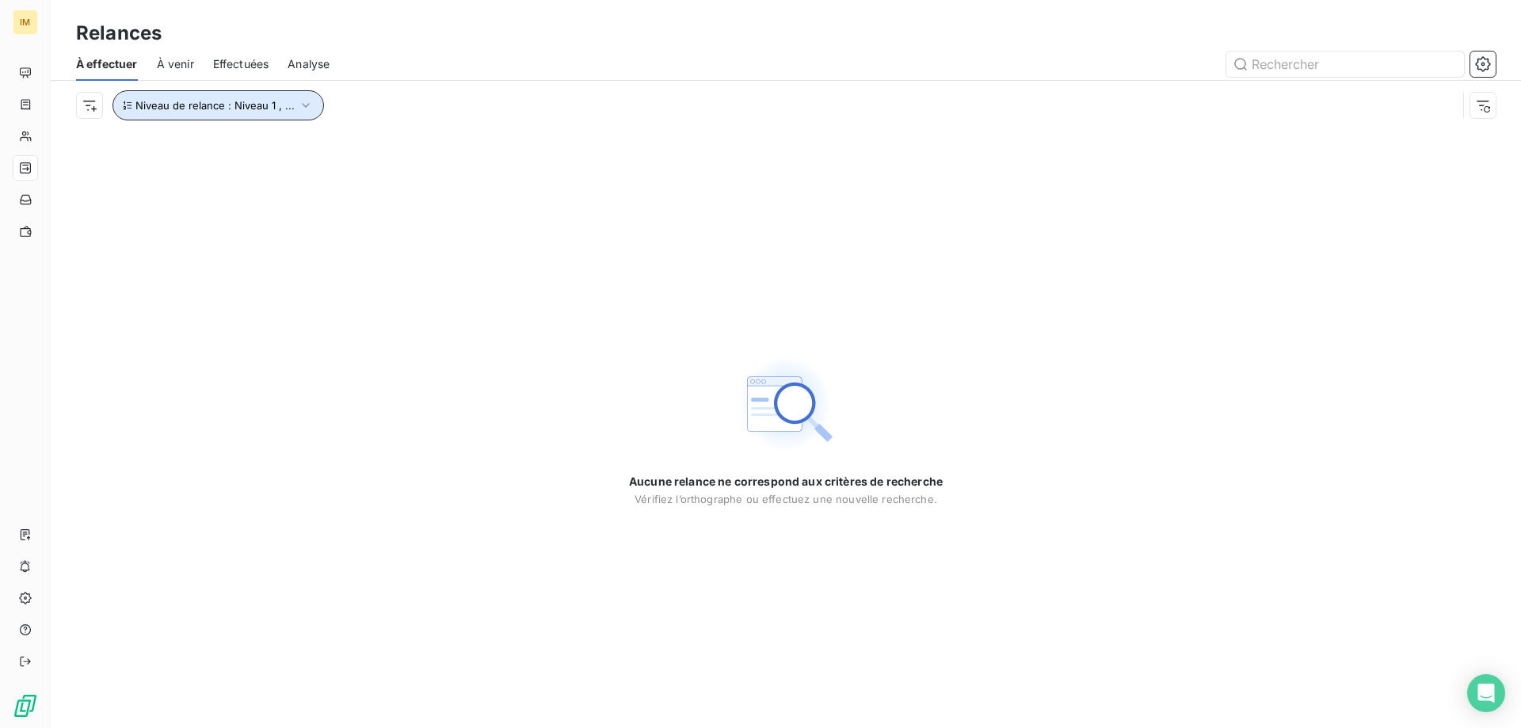
click at [294, 101] on button "Niveau de relance : Niveau 1 , ..." at bounding box center [217, 105] width 211 height 30
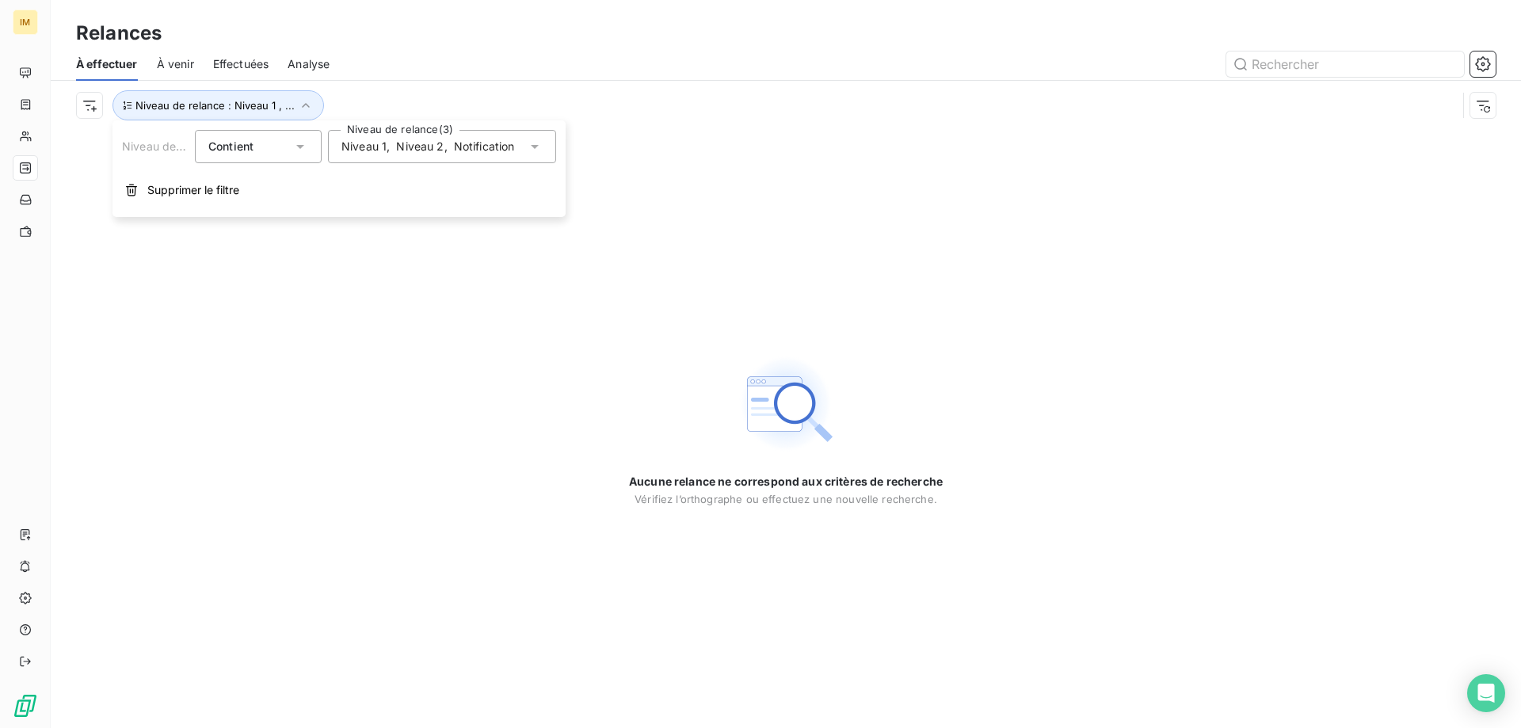
click at [420, 139] on span "Niveau 2" at bounding box center [420, 147] width 48 height 16
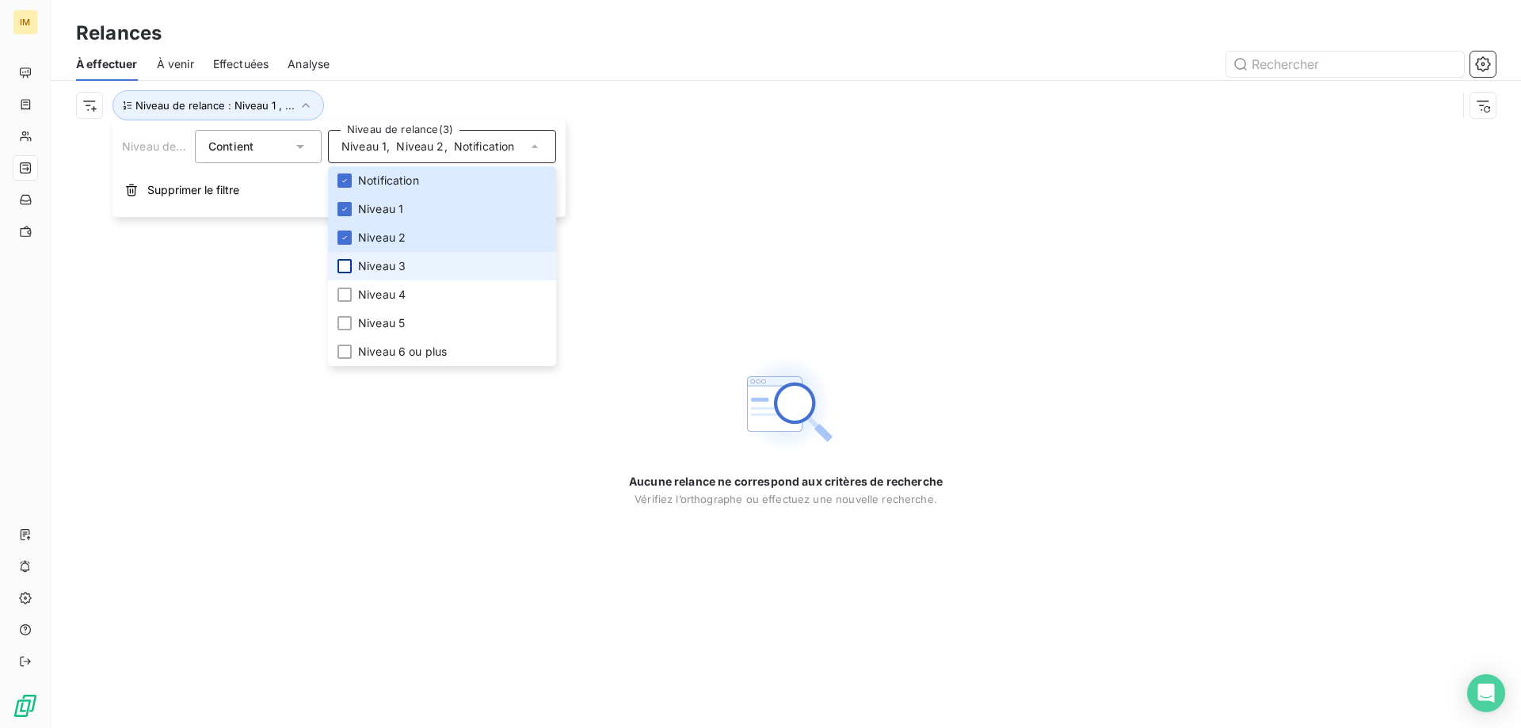
click at [348, 266] on div at bounding box center [344, 266] width 14 height 14
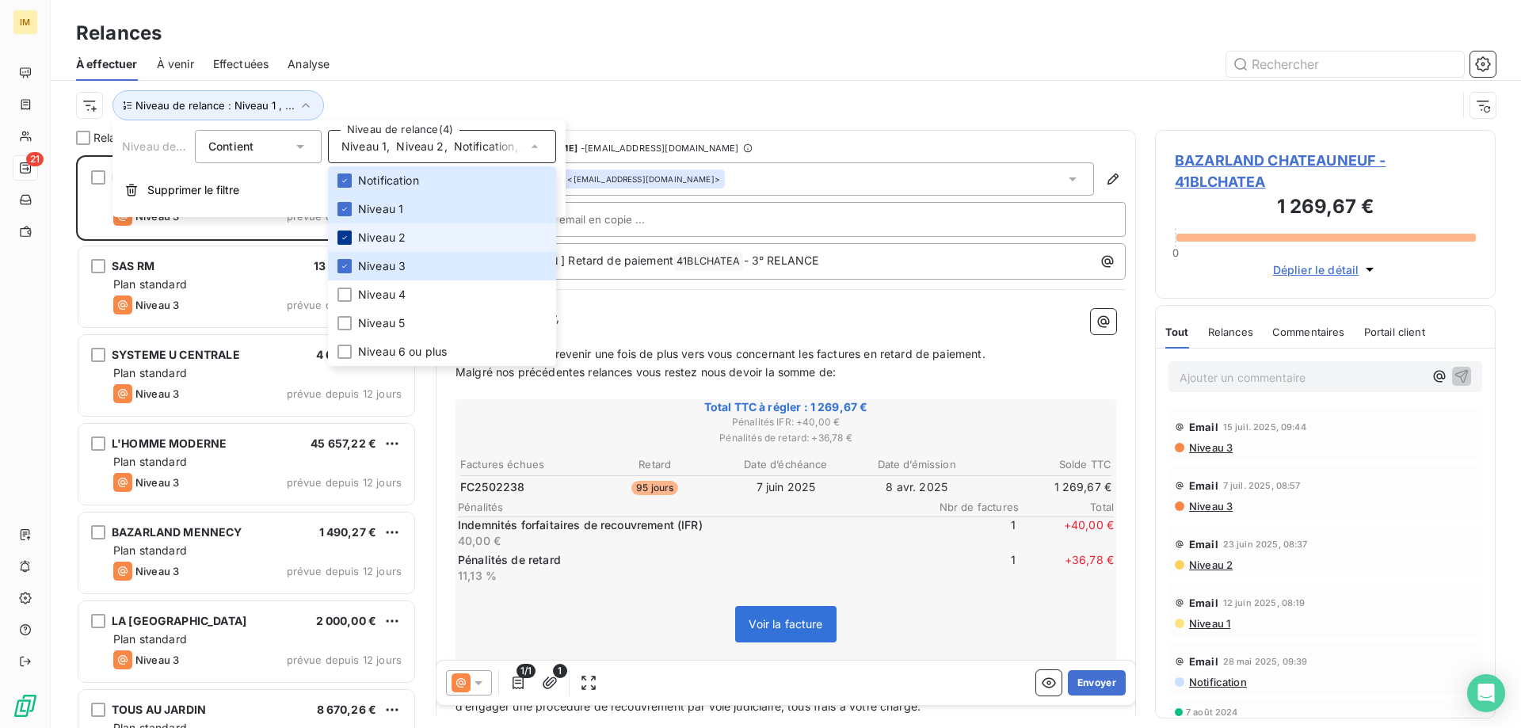
scroll to position [561, 329]
click at [345, 244] on div at bounding box center [344, 237] width 14 height 14
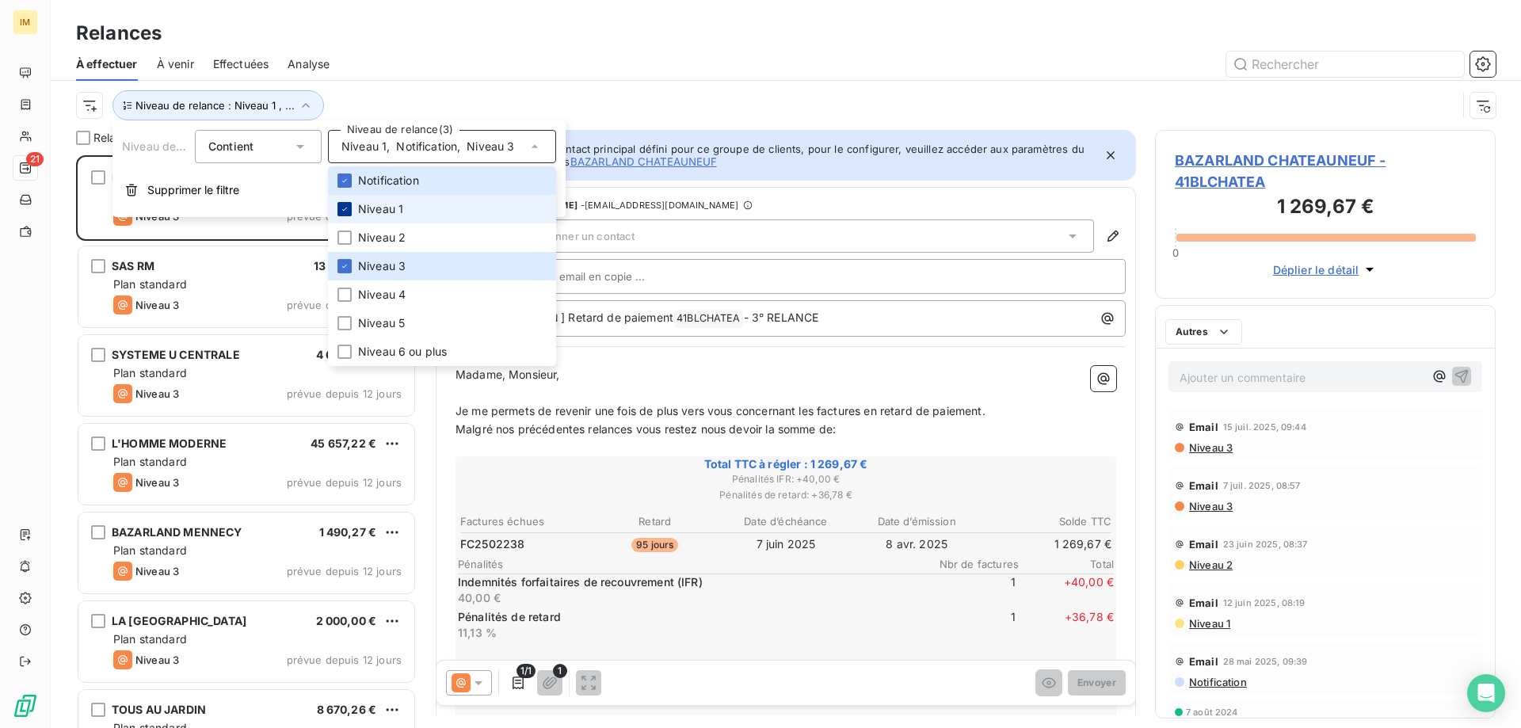
click at [345, 215] on div at bounding box center [344, 209] width 14 height 14
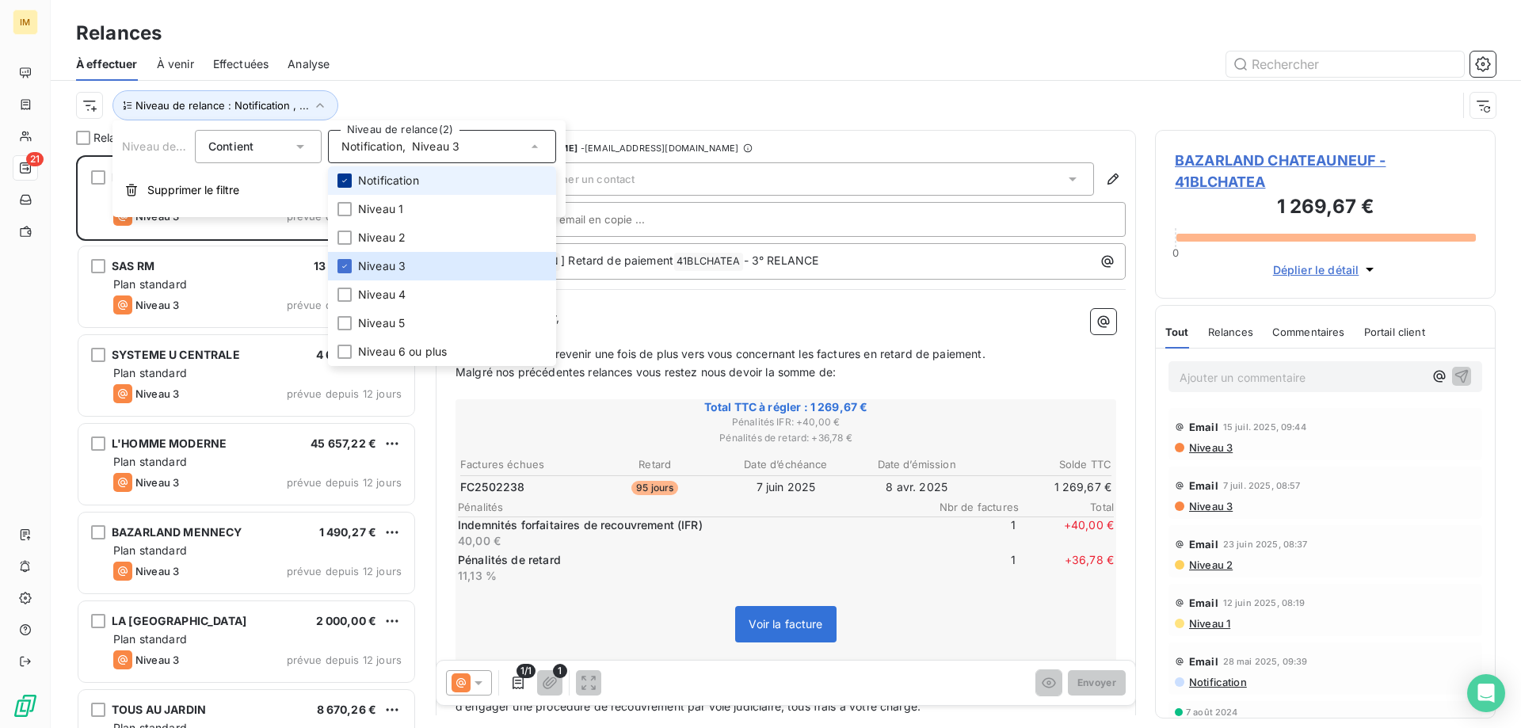
click at [346, 177] on icon at bounding box center [345, 181] width 10 height 10
click at [543, 73] on div at bounding box center [921, 63] width 1147 height 25
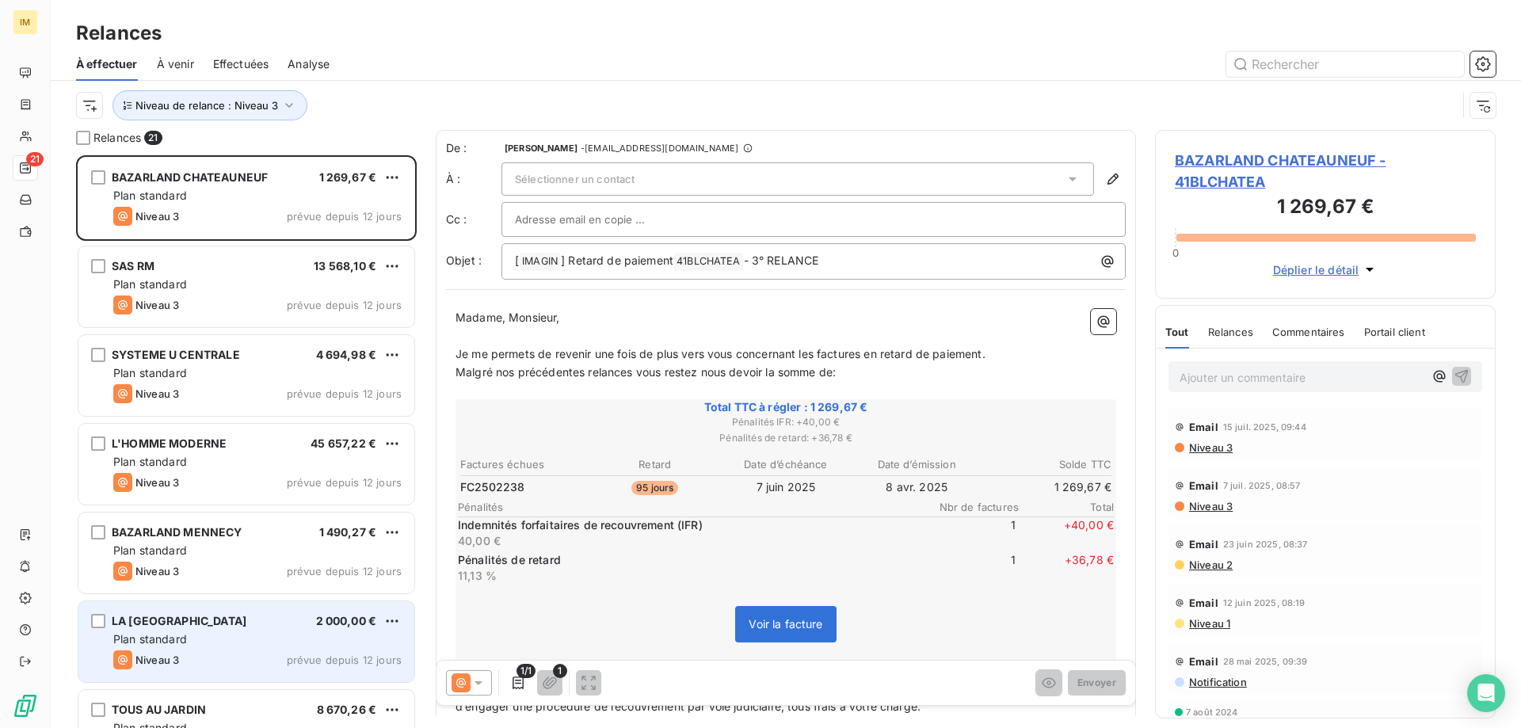
click at [293, 646] on div "Plan standard" at bounding box center [257, 639] width 288 height 16
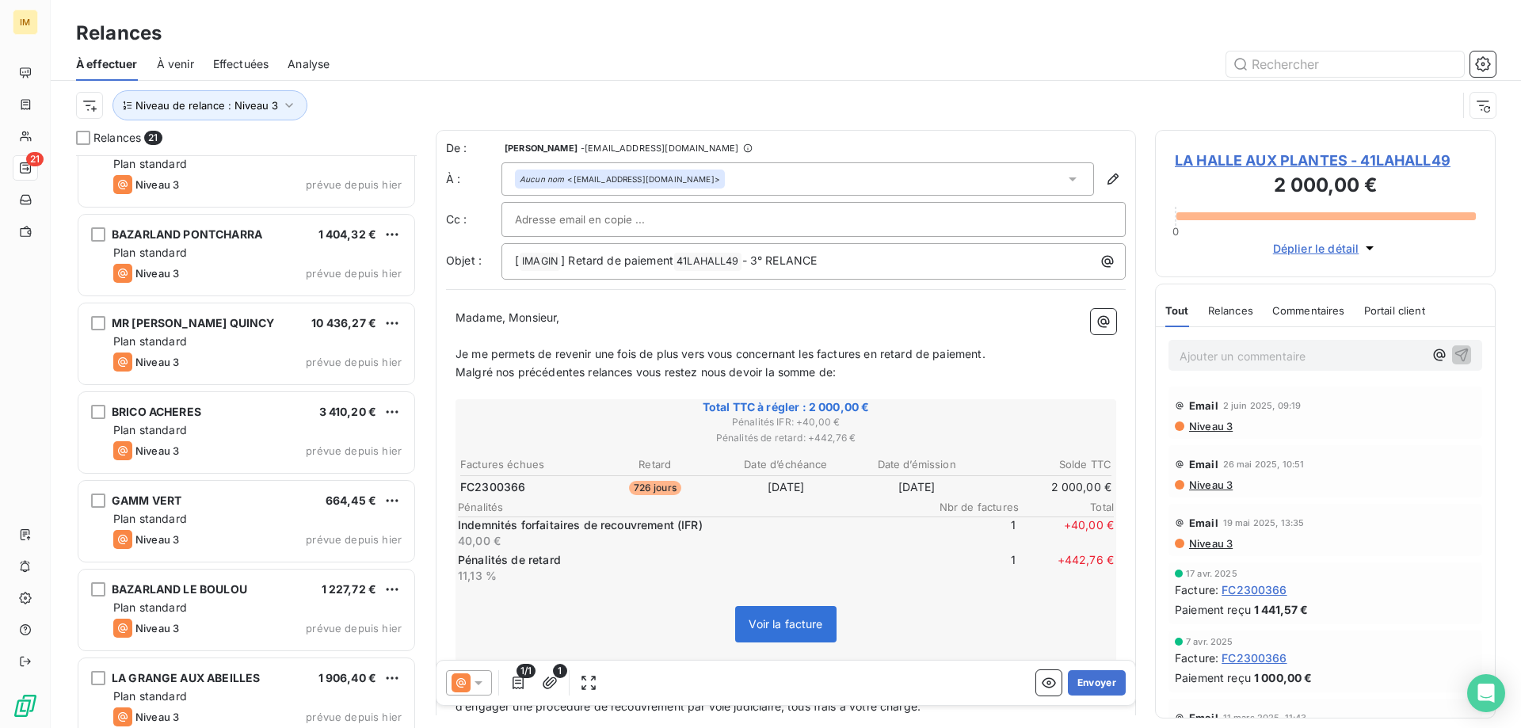
scroll to position [1291, 0]
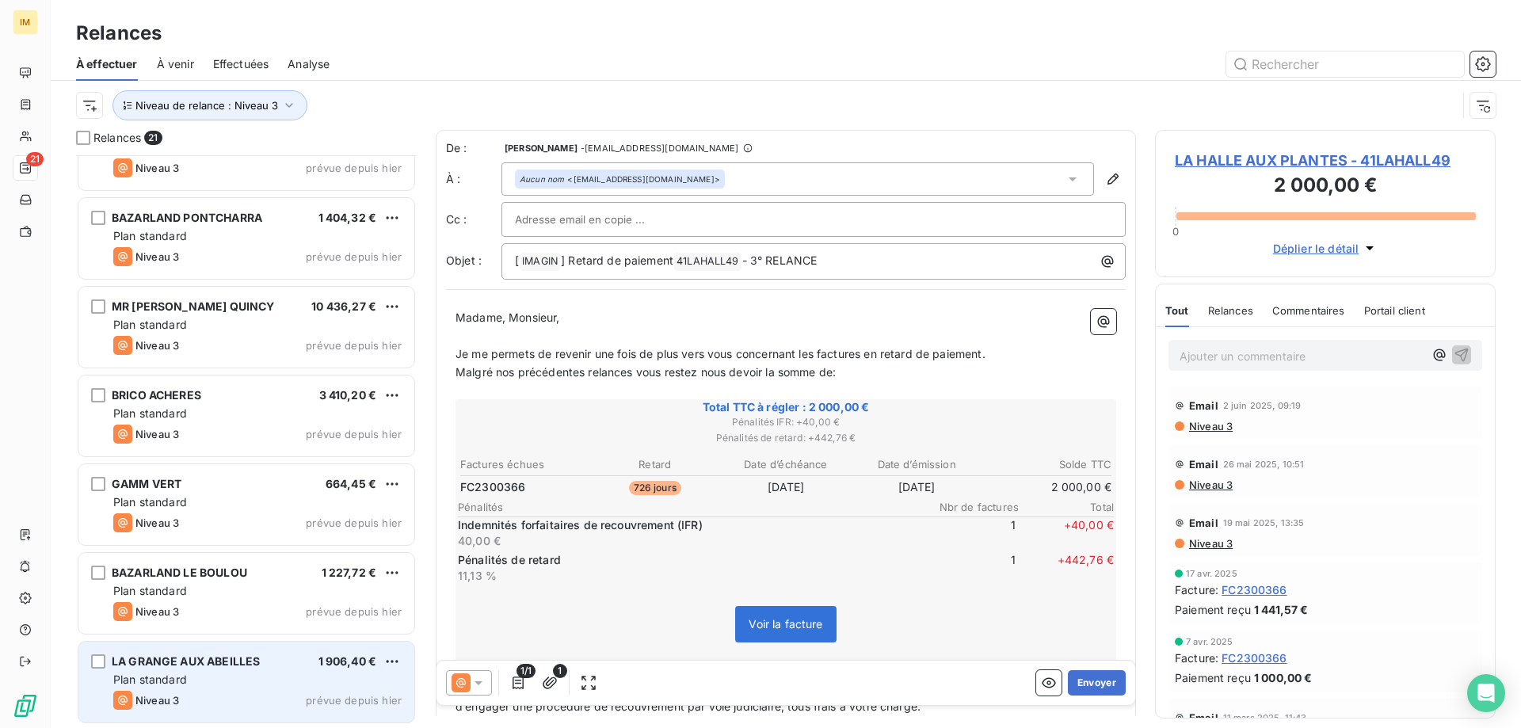
click at [288, 658] on div "LA GRANGE AUX ABEILLES 1 906,40 €" at bounding box center [257, 661] width 288 height 14
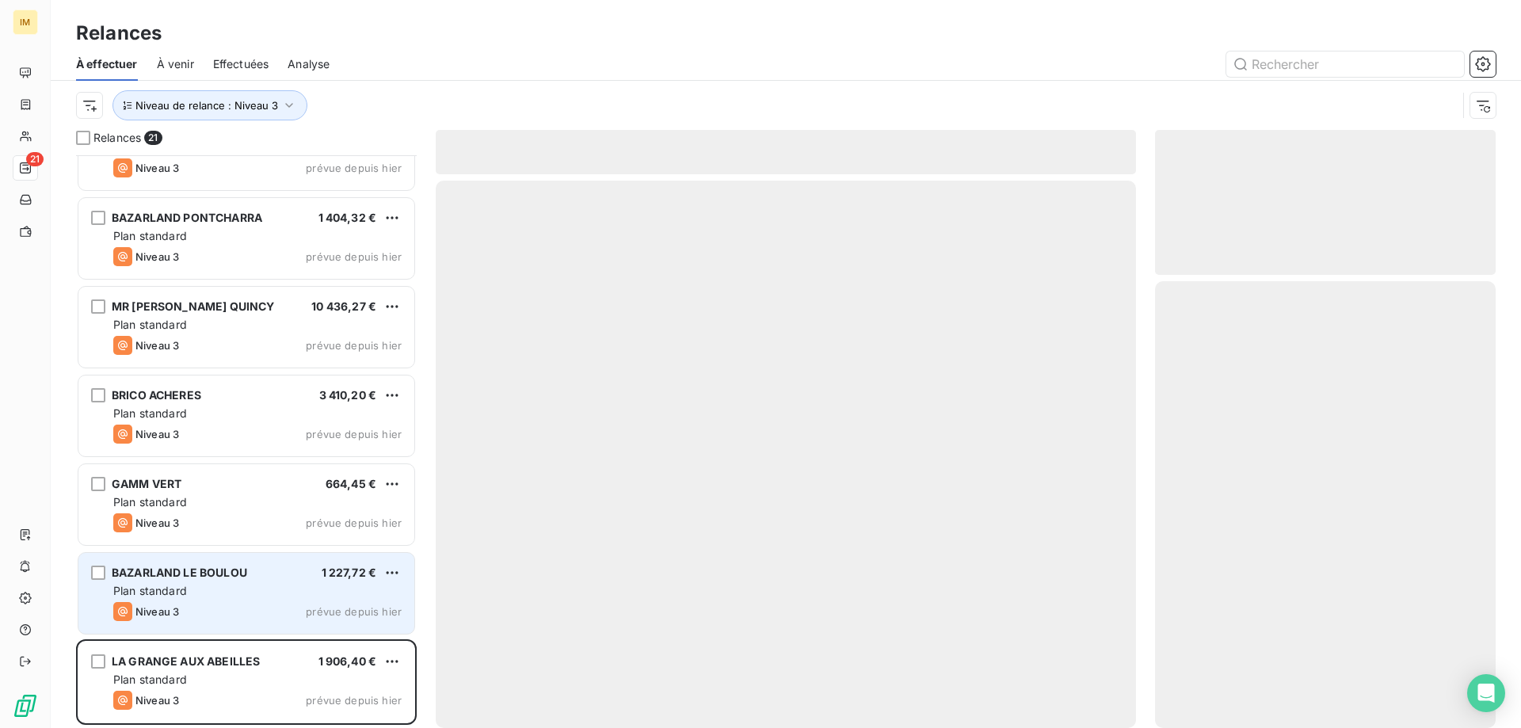
click at [276, 592] on div "Plan standard" at bounding box center [257, 591] width 288 height 16
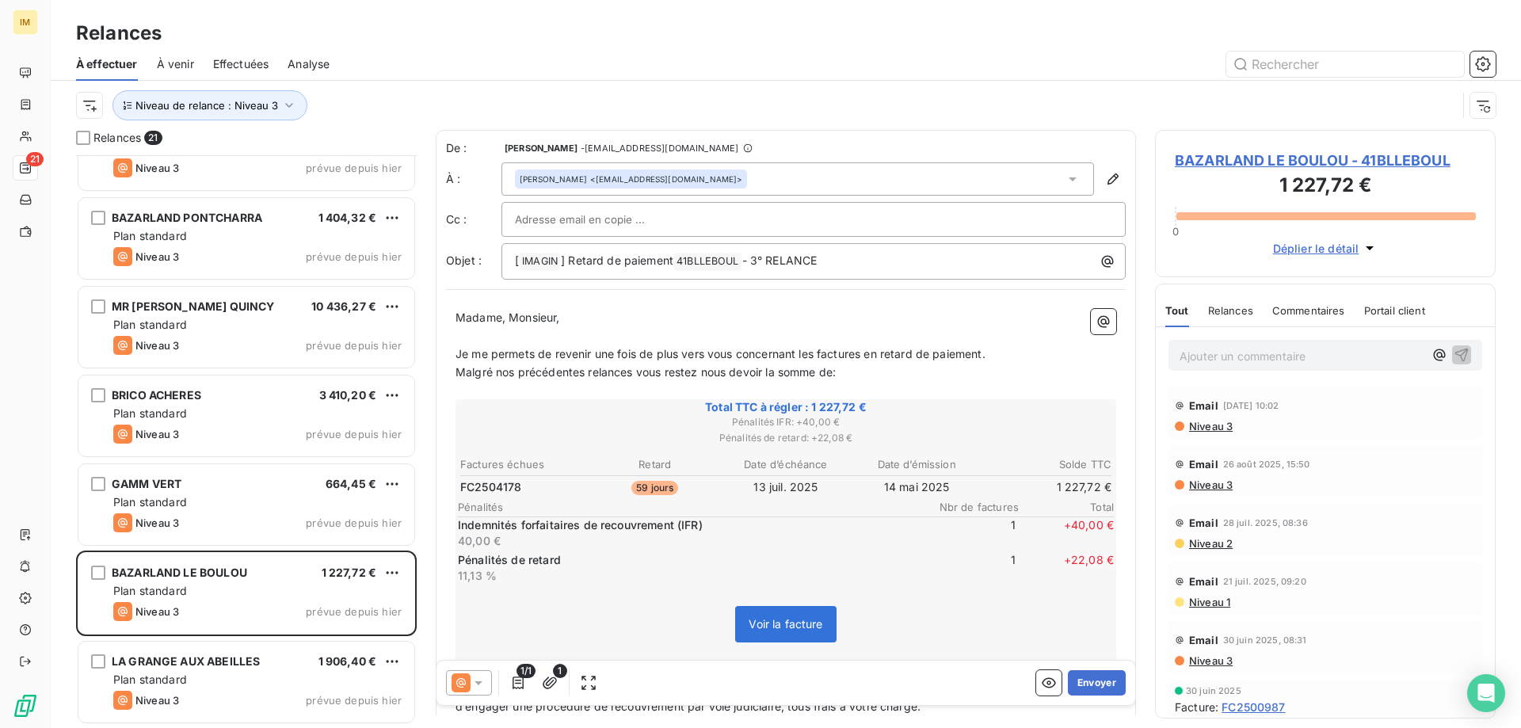
click at [252, 640] on div "LA GRANGE AUX ABEILLES 1 906,40 € Plan standard Niveau 3 prévue depuis hier" at bounding box center [246, 683] width 341 height 89
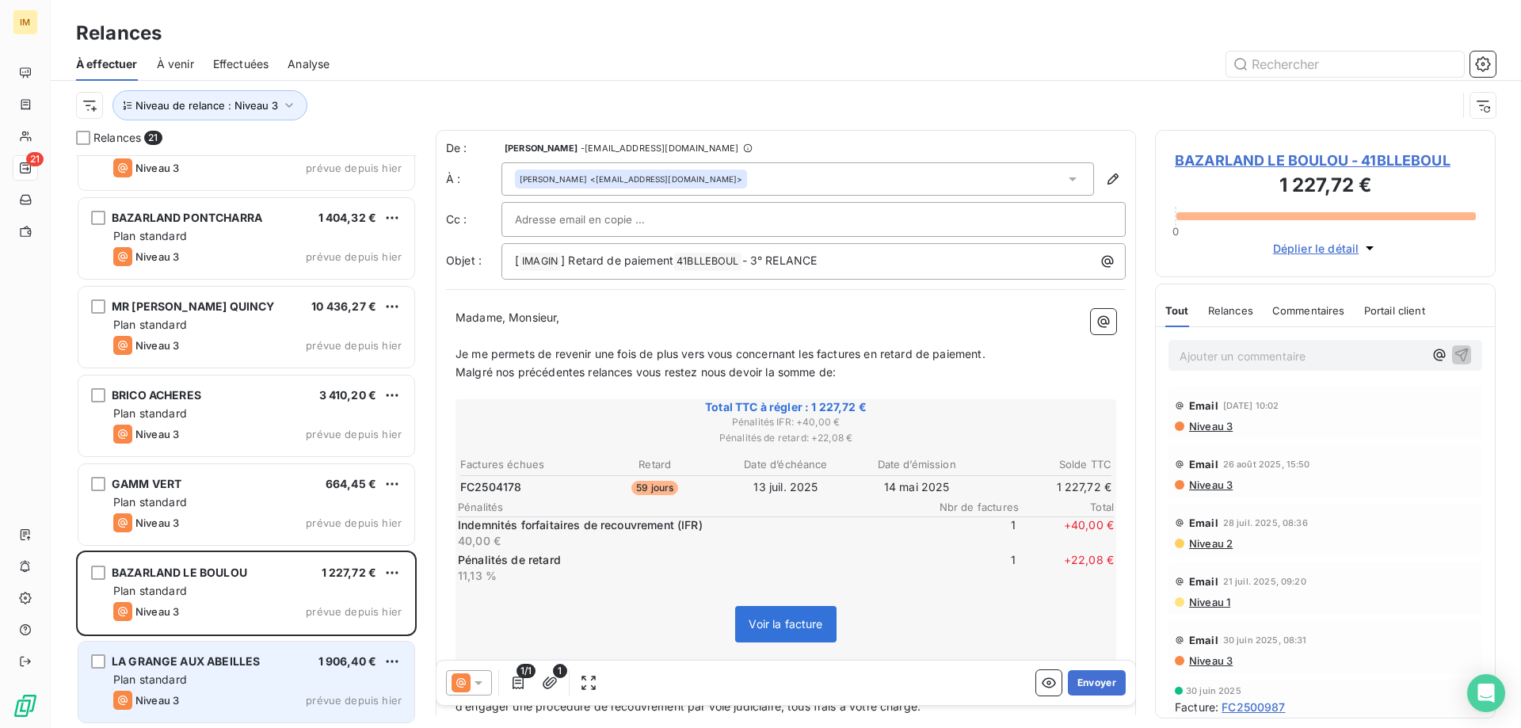
click at [250, 653] on div "LA GRANGE AUX ABEILLES" at bounding box center [186, 661] width 148 height 16
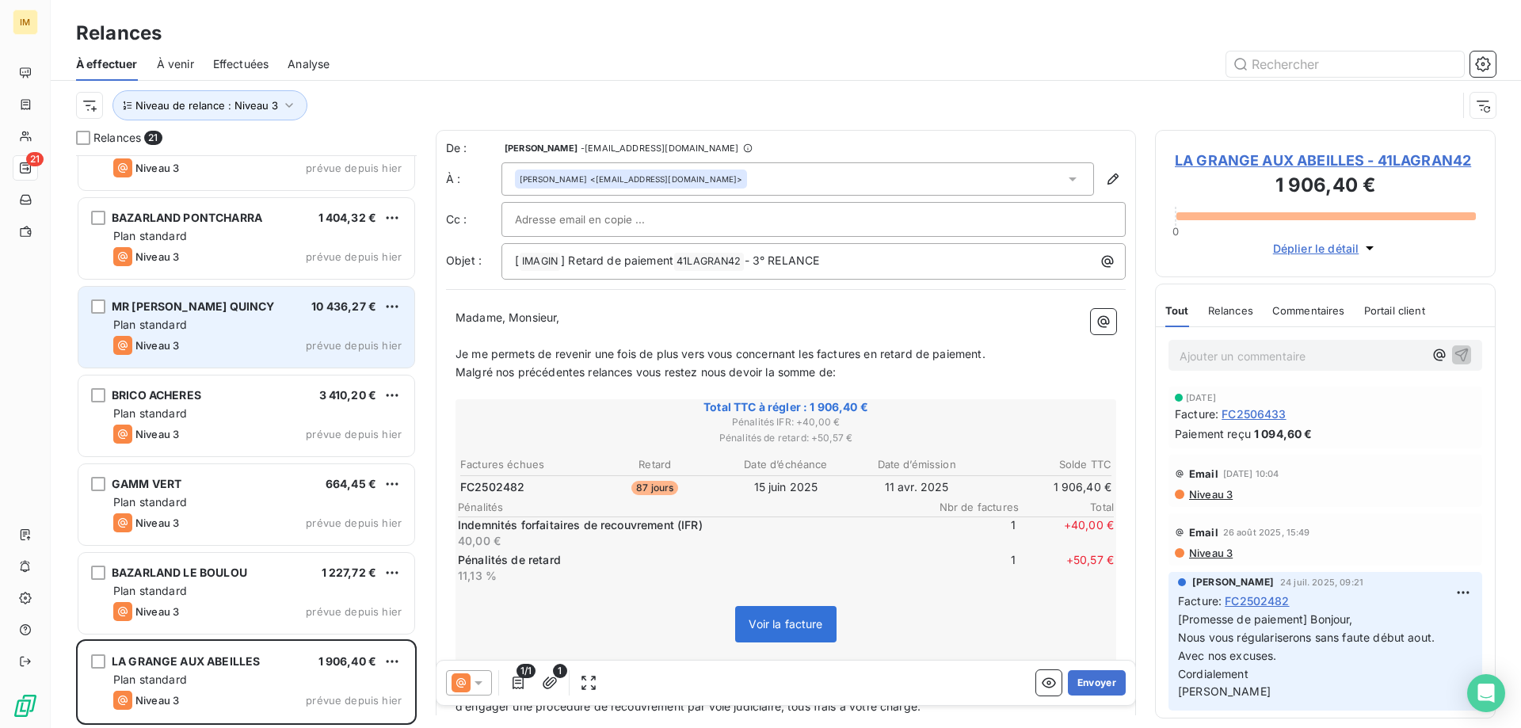
click at [207, 330] on div "Plan standard" at bounding box center [257, 325] width 288 height 16
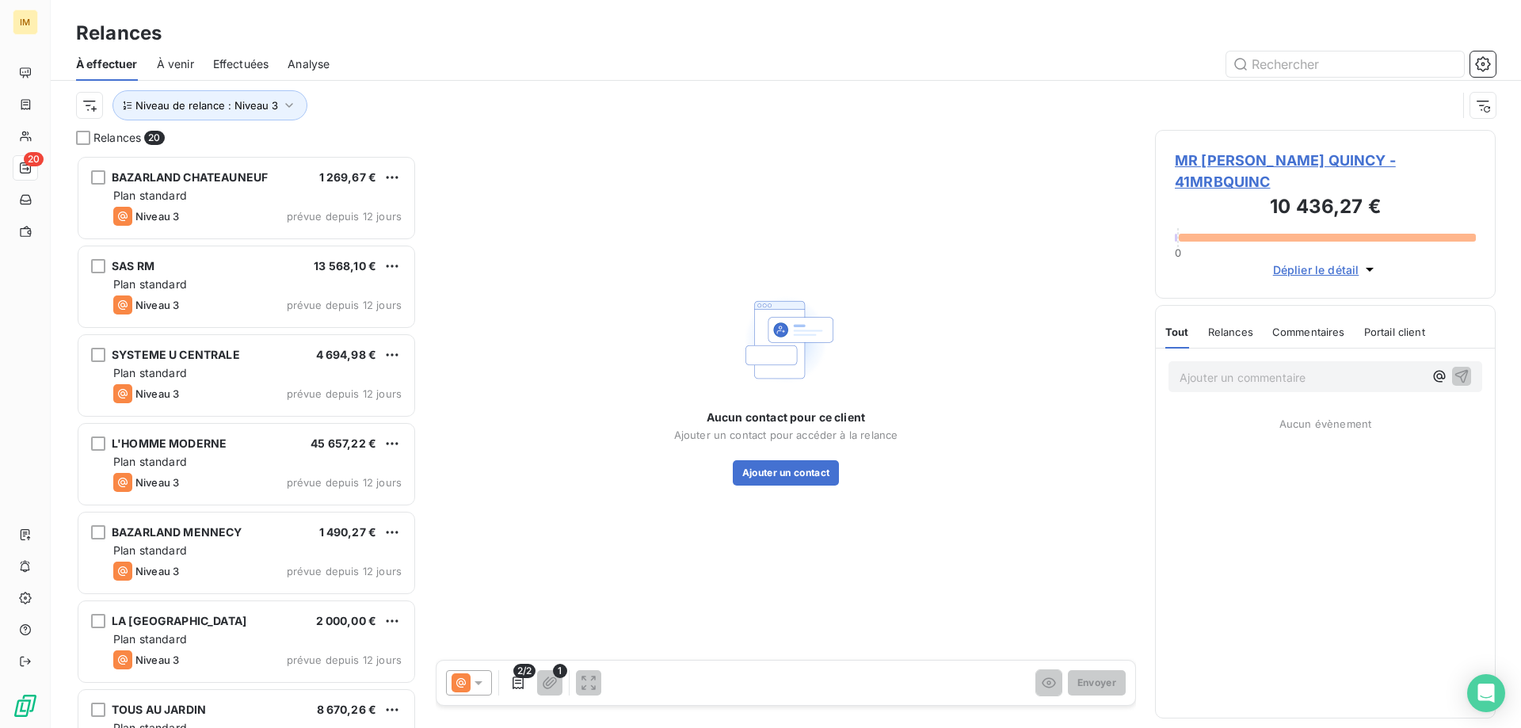
scroll to position [561, 329]
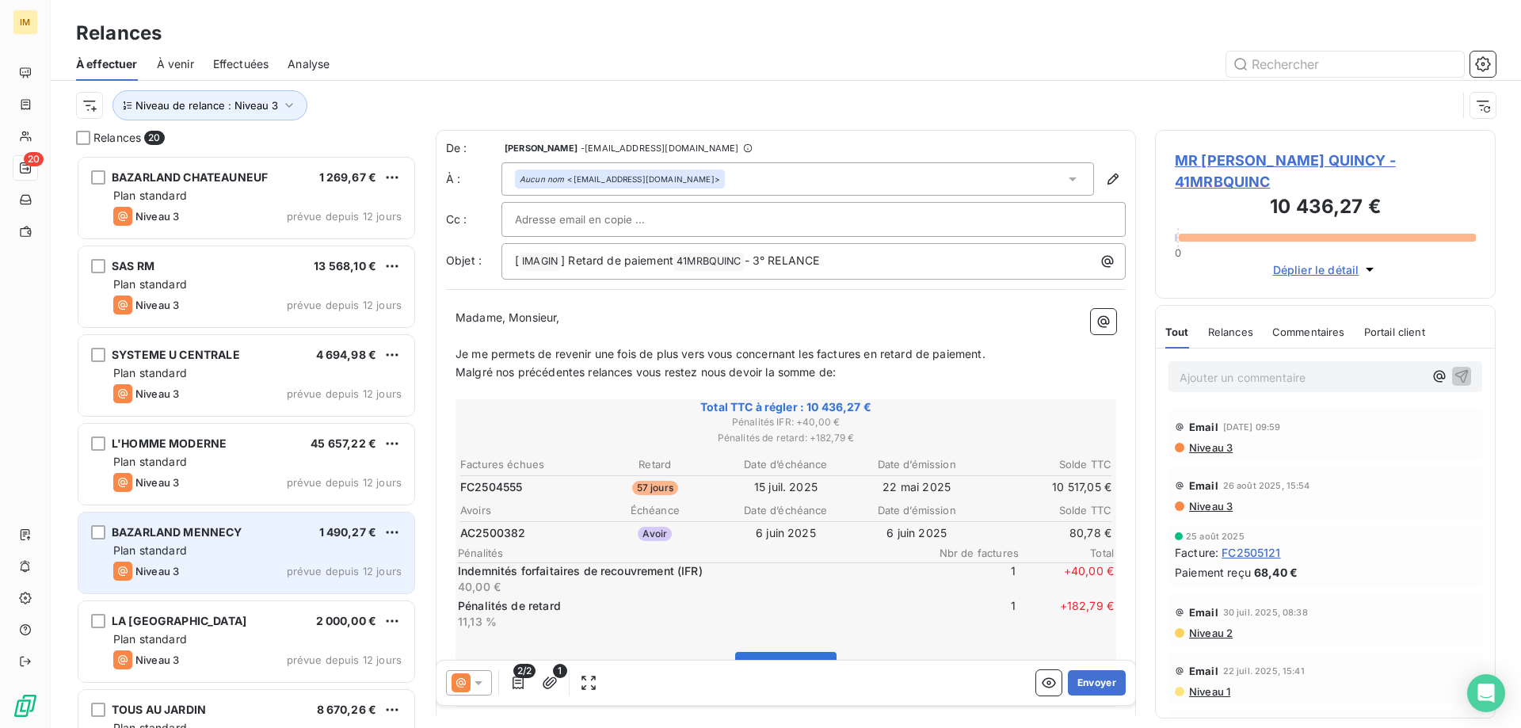
click at [285, 553] on div "Plan standard" at bounding box center [257, 551] width 288 height 16
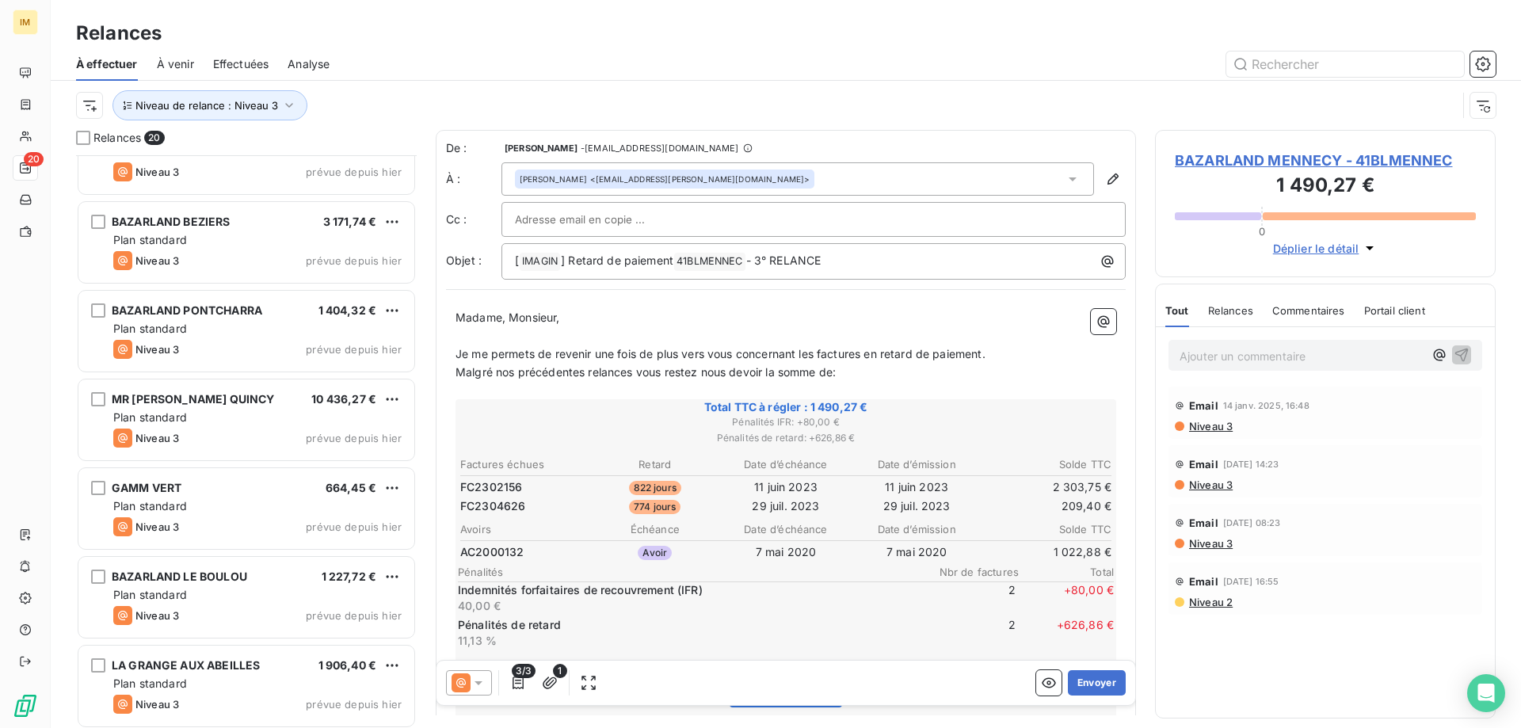
scroll to position [1202, 0]
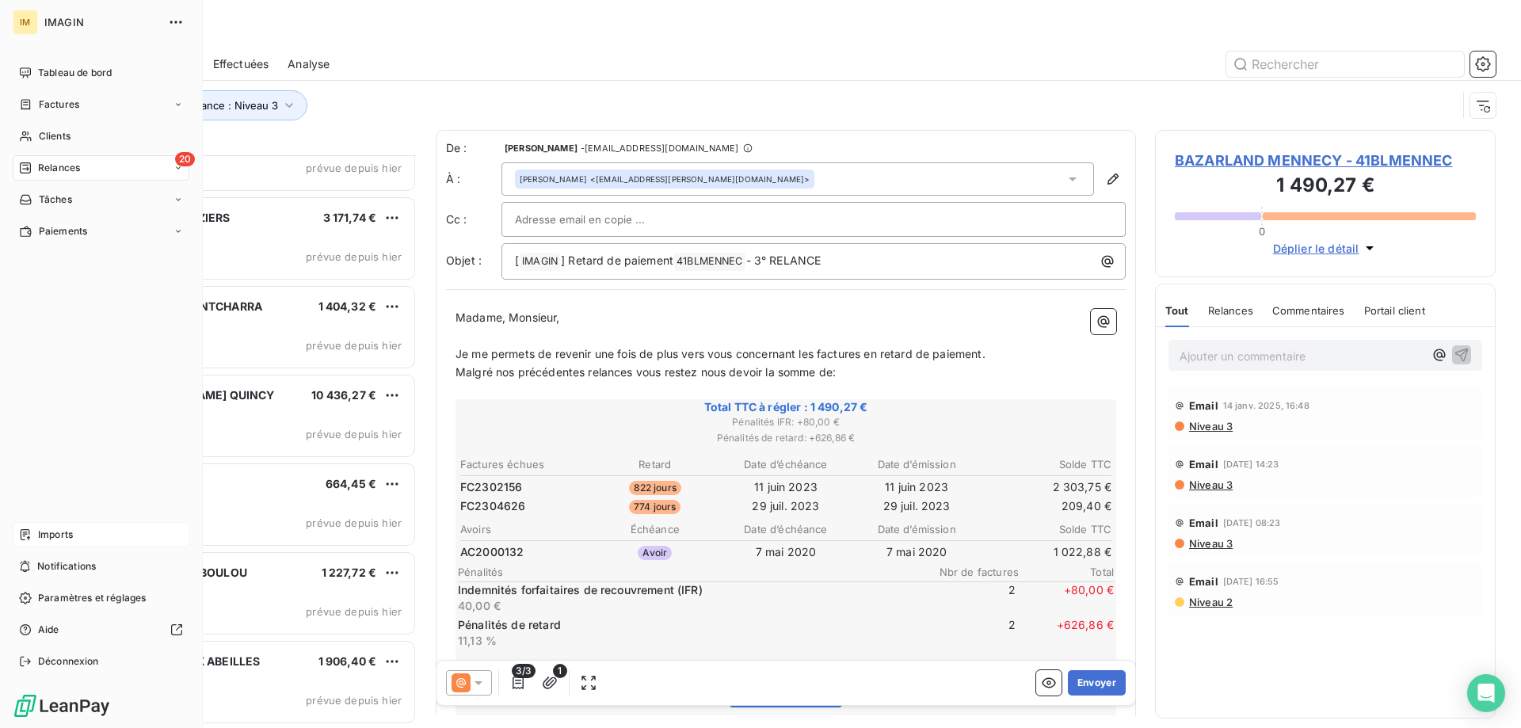
click at [31, 531] on icon at bounding box center [25, 534] width 13 height 13
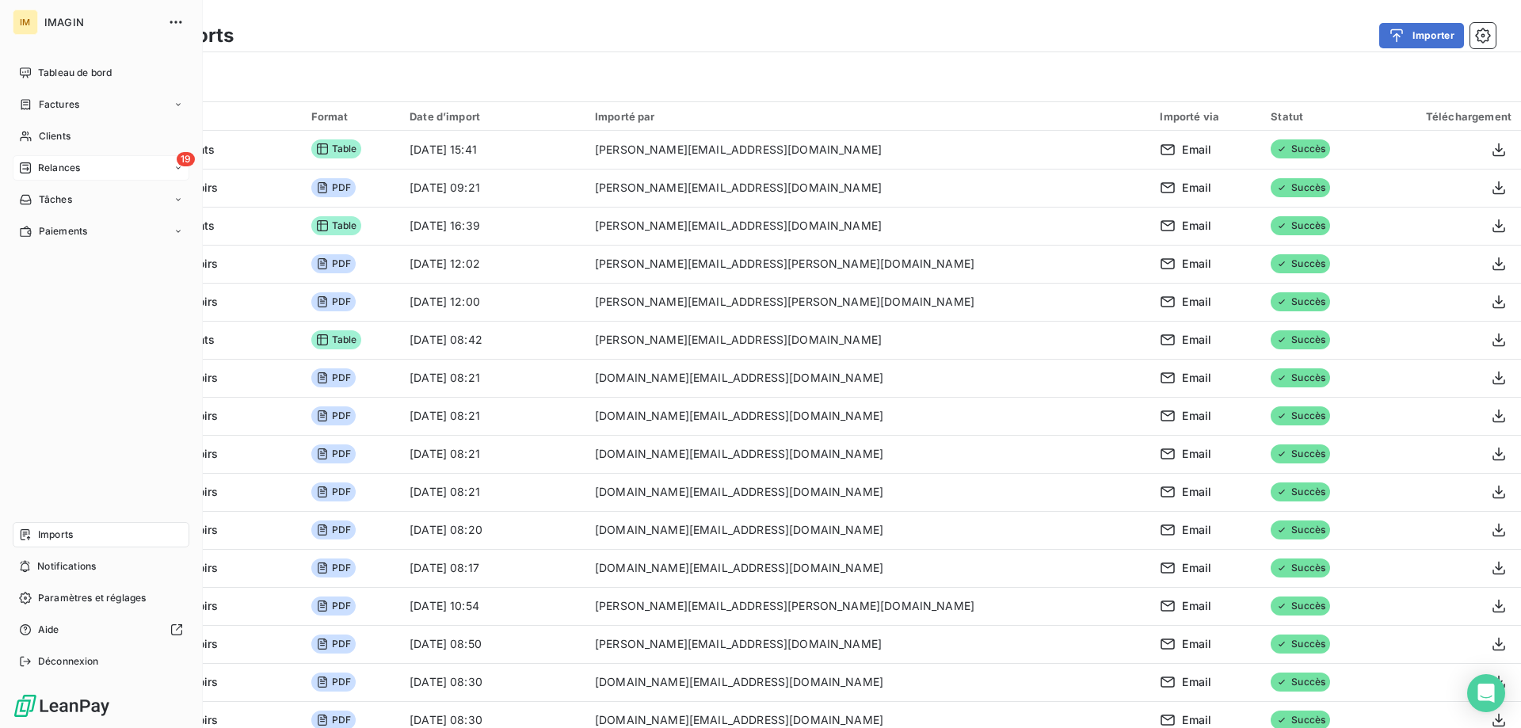
click at [36, 169] on div "Relances" at bounding box center [49, 168] width 61 height 14
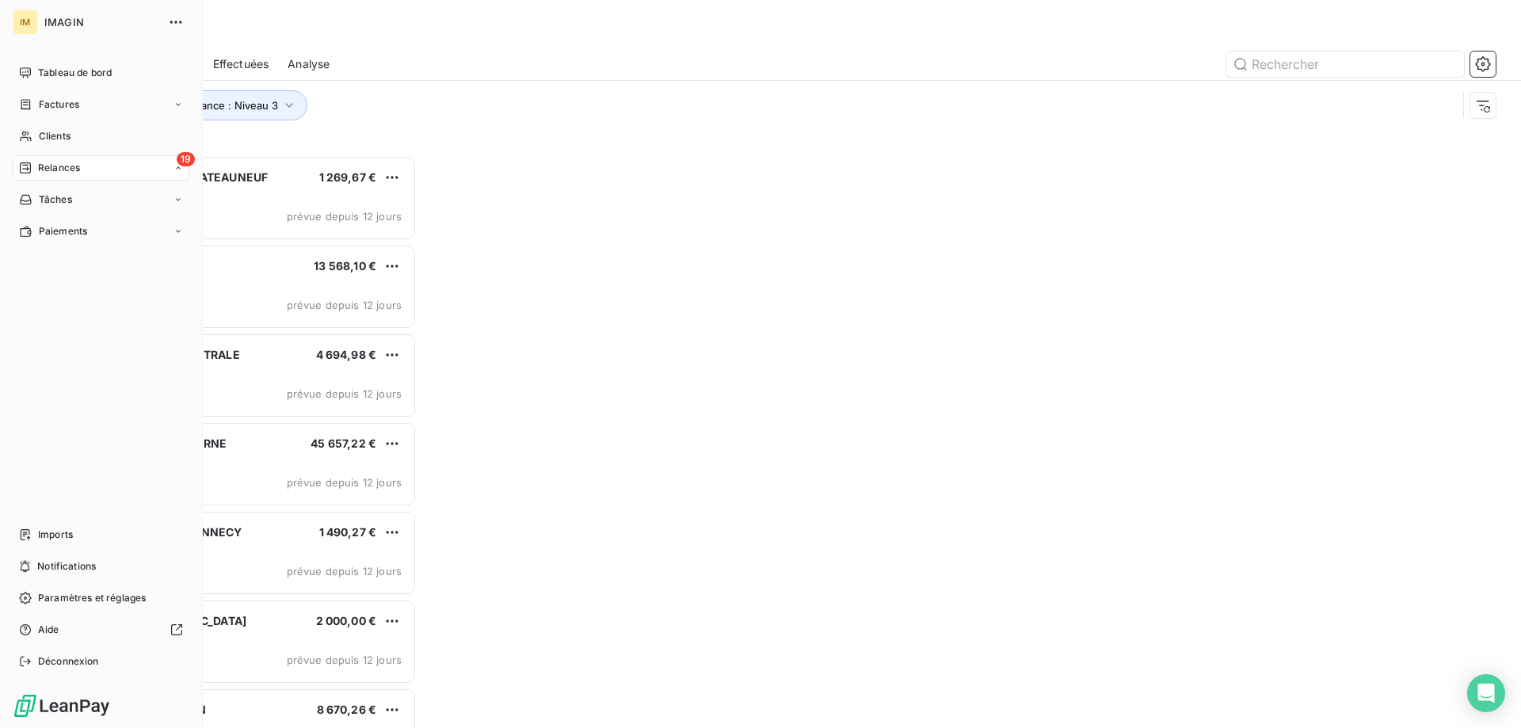
scroll to position [561, 329]
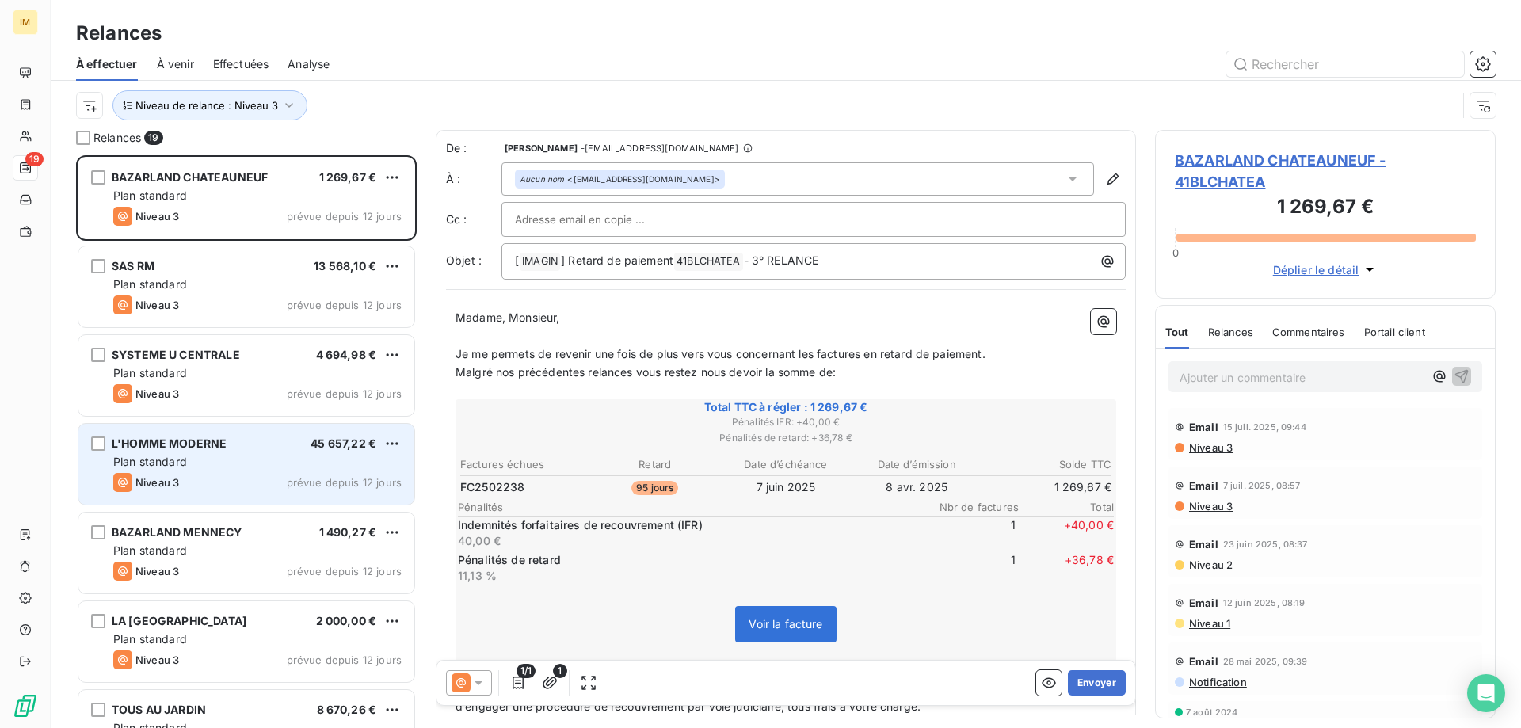
click at [346, 485] on span "prévue depuis 12 jours" at bounding box center [344, 482] width 115 height 13
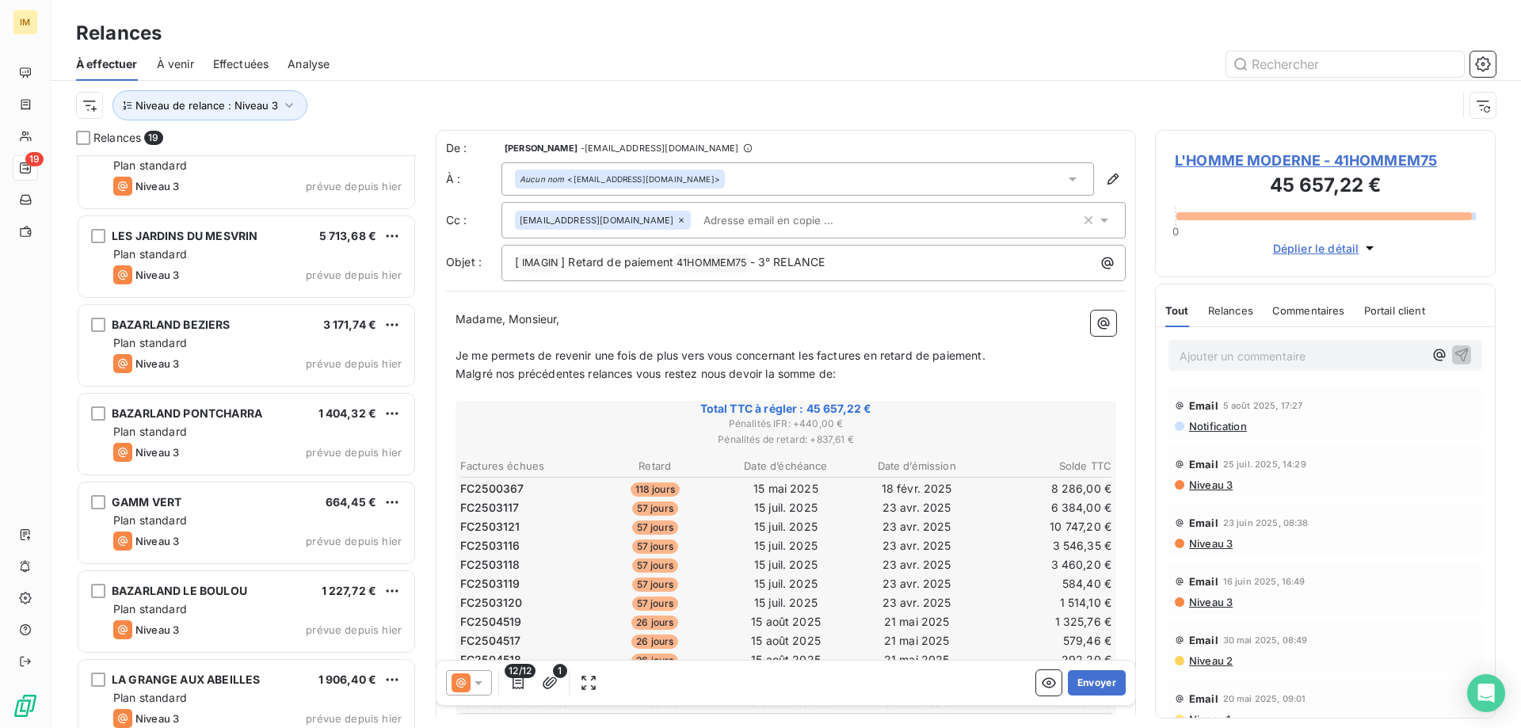
scroll to position [1114, 0]
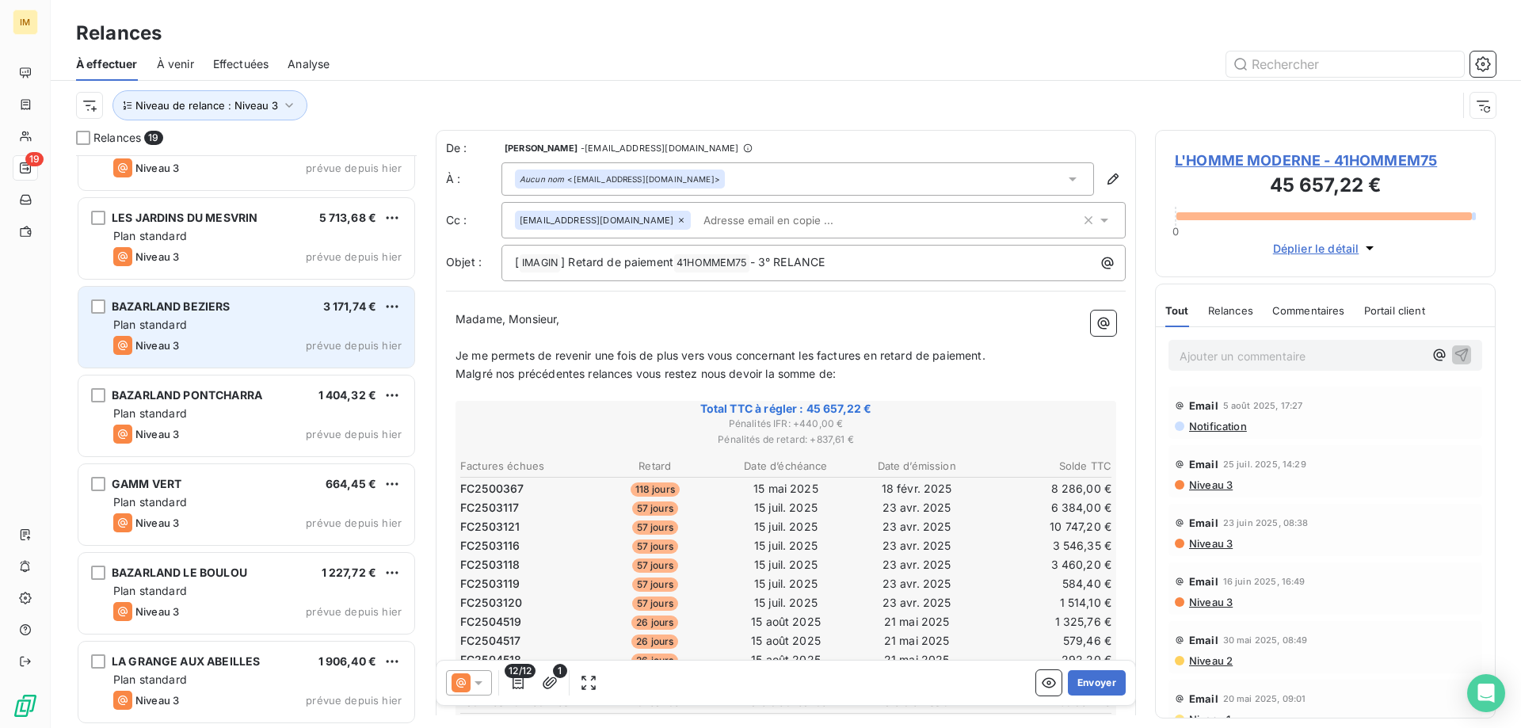
click at [330, 326] on div "Plan standard" at bounding box center [257, 325] width 288 height 16
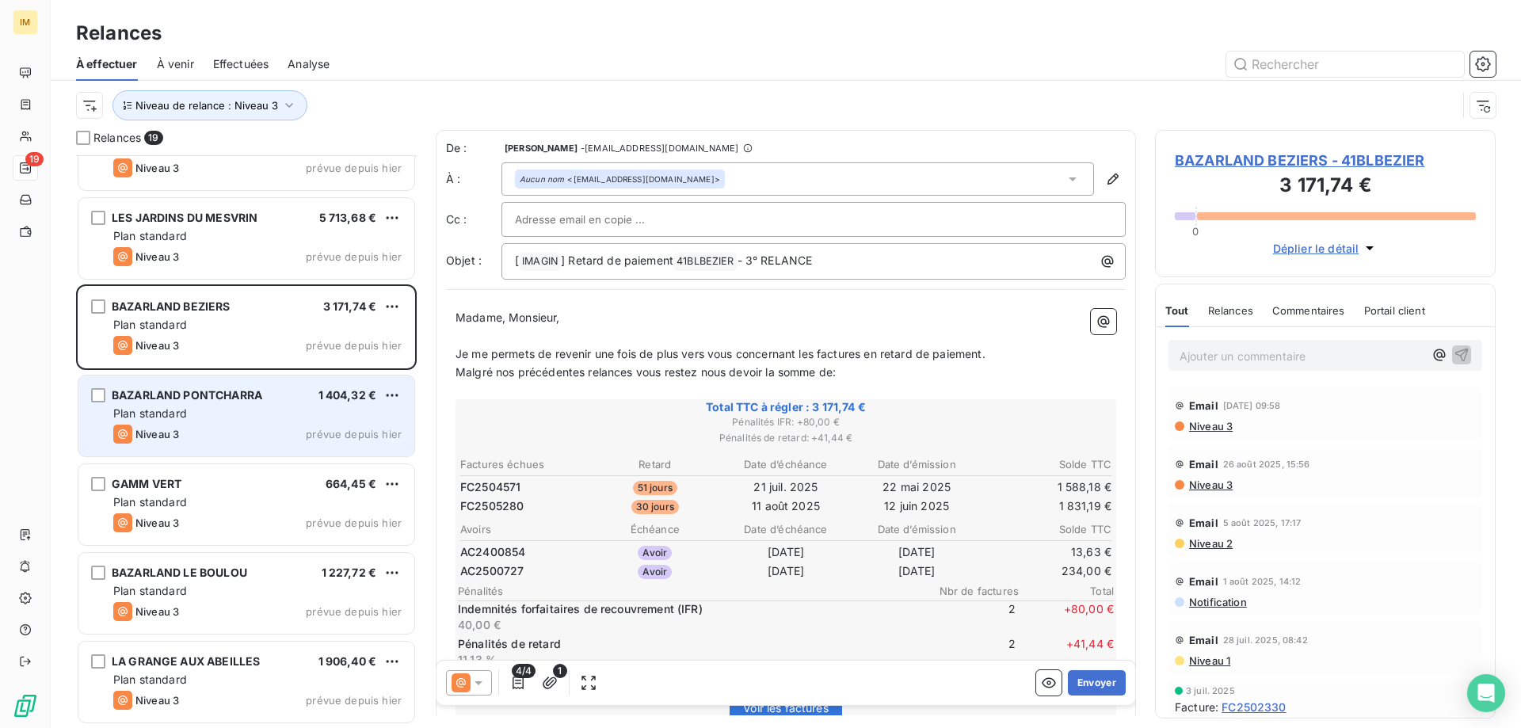
click at [299, 402] on div "BAZARLAND PONTCHARRA 1 404,32 € Plan standard Niveau 3 prévue depuis hier" at bounding box center [246, 415] width 336 height 81
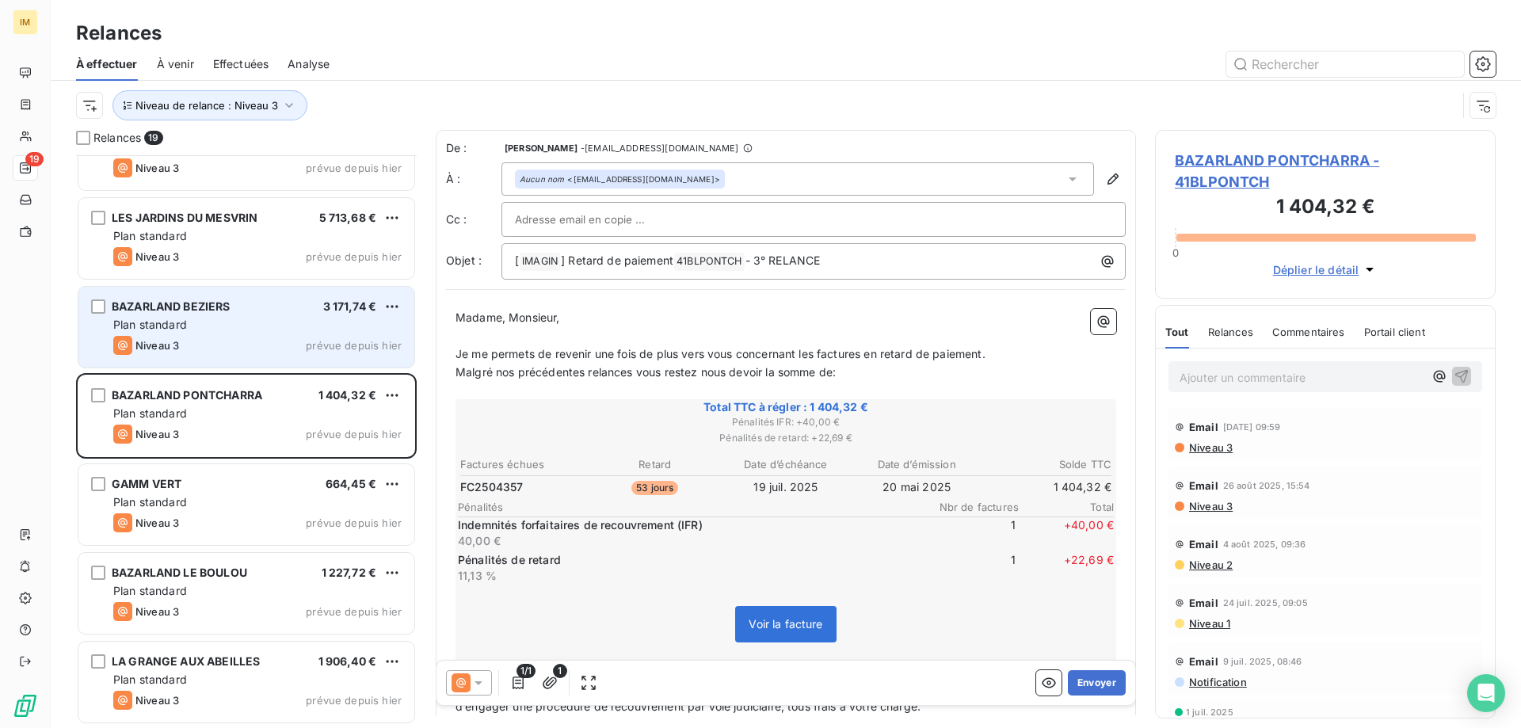
click at [306, 342] on div "Niveau 3 prévue depuis hier" at bounding box center [257, 345] width 288 height 19
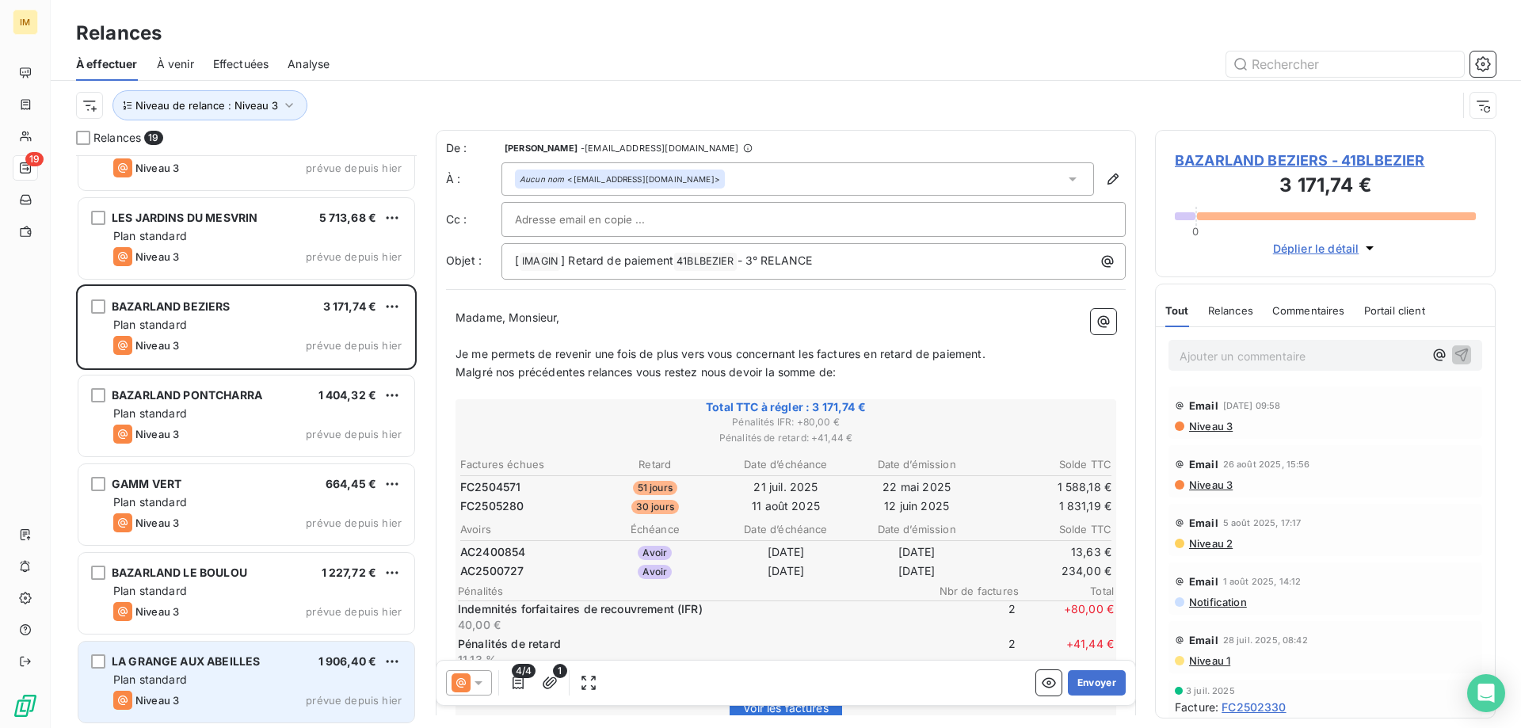
click at [238, 661] on span "LA GRANGE AUX ABEILLES" at bounding box center [186, 660] width 148 height 13
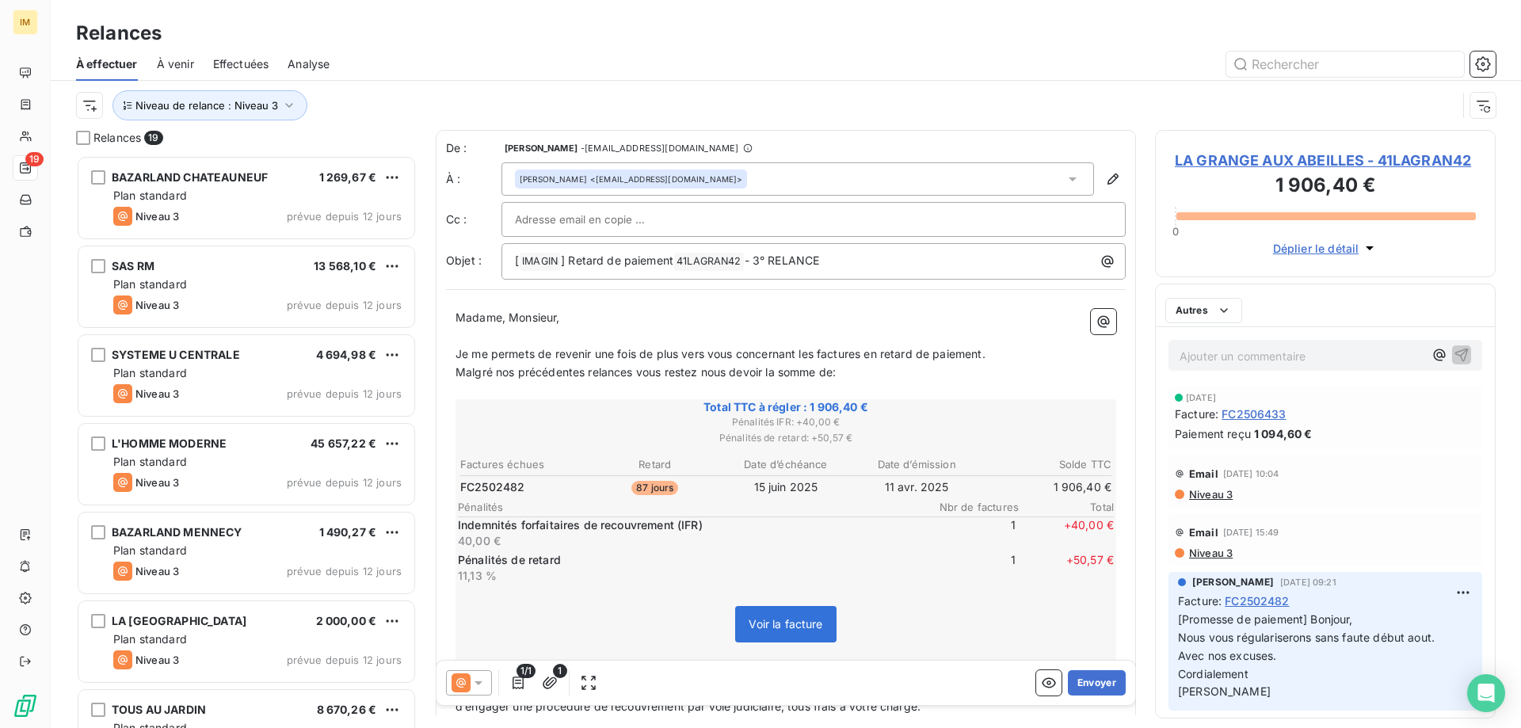
scroll to position [13, 13]
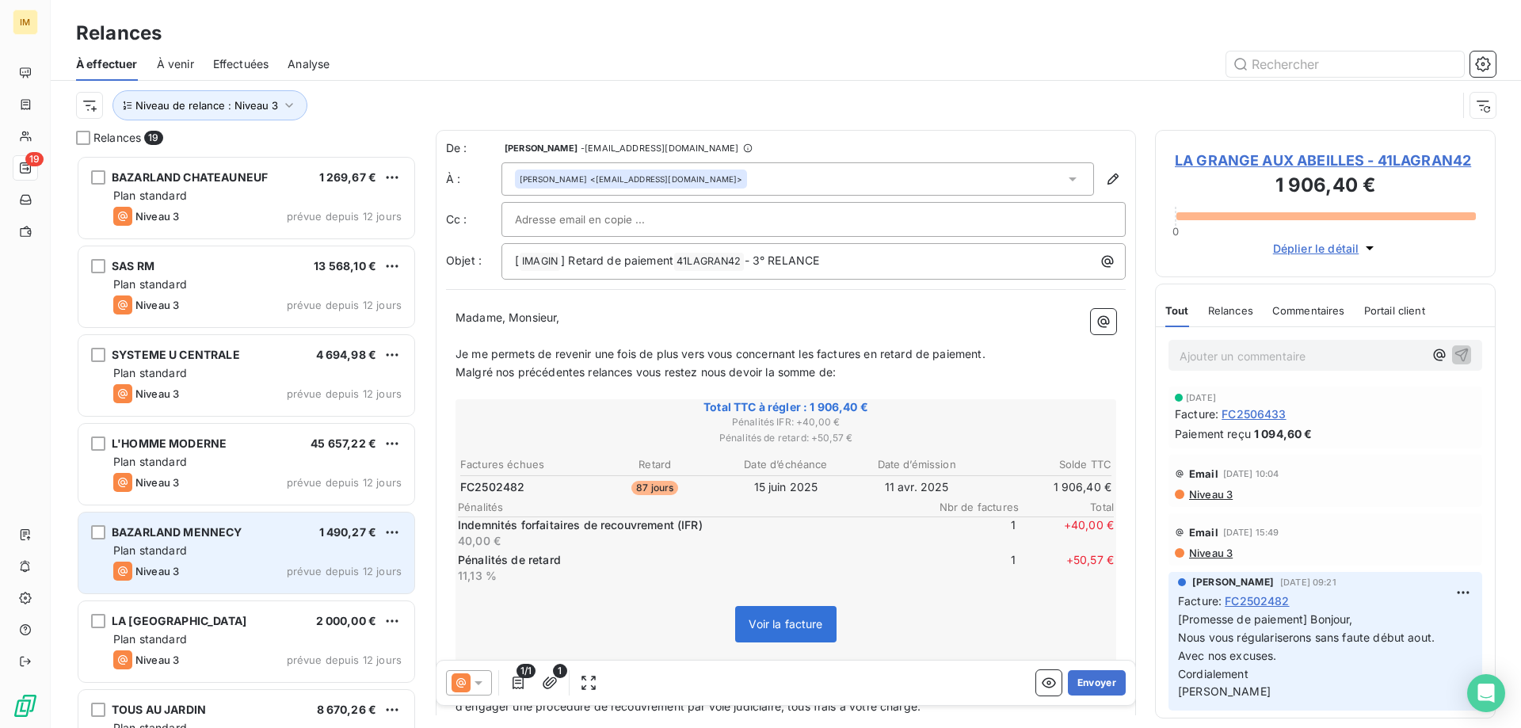
click at [344, 569] on span "prévue depuis 12 jours" at bounding box center [344, 571] width 115 height 13
